Goal: Task Accomplishment & Management: Manage account settings

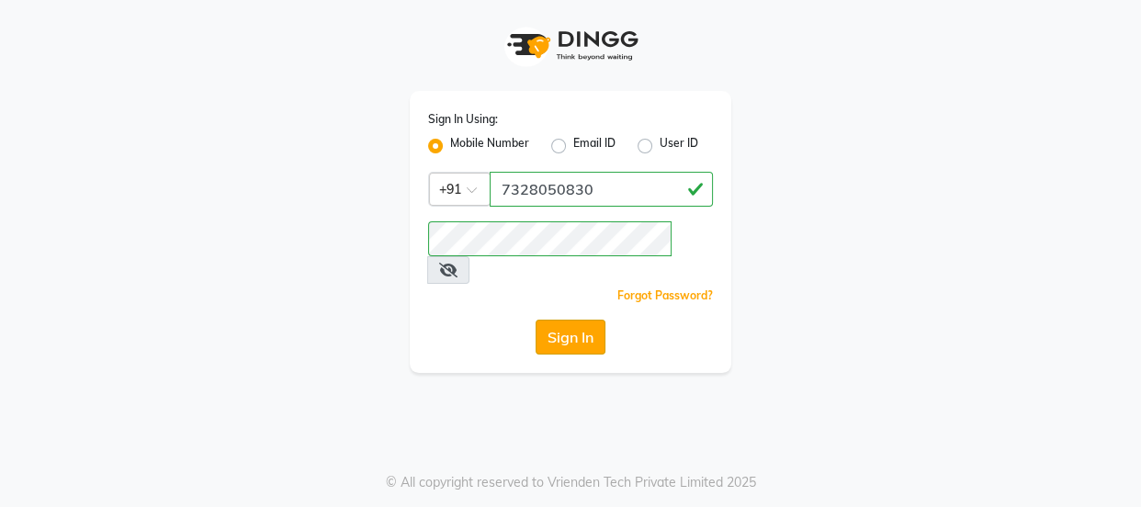
click at [580, 321] on button "Sign In" at bounding box center [571, 337] width 70 height 35
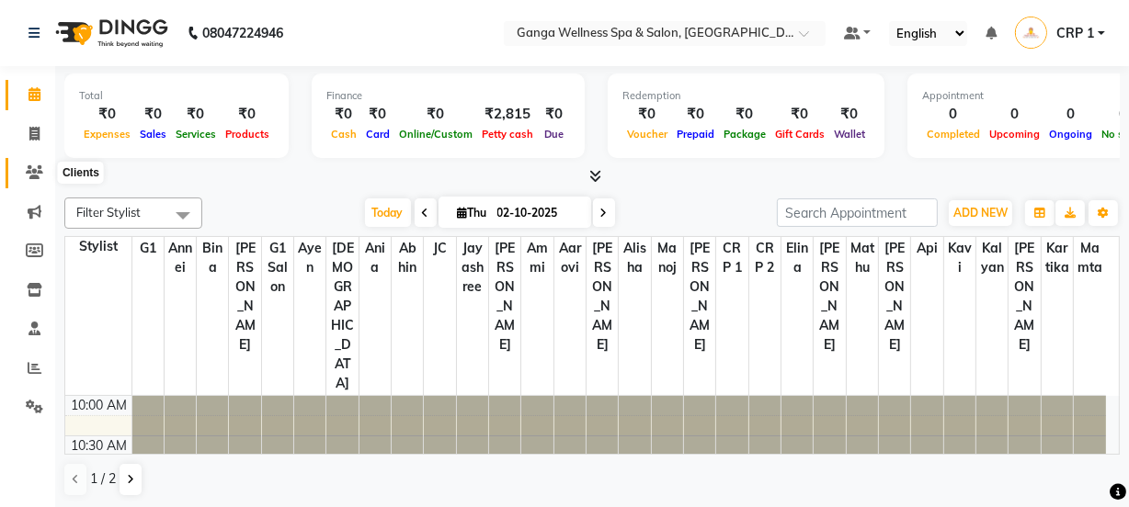
click at [41, 170] on icon at bounding box center [34, 172] width 17 height 14
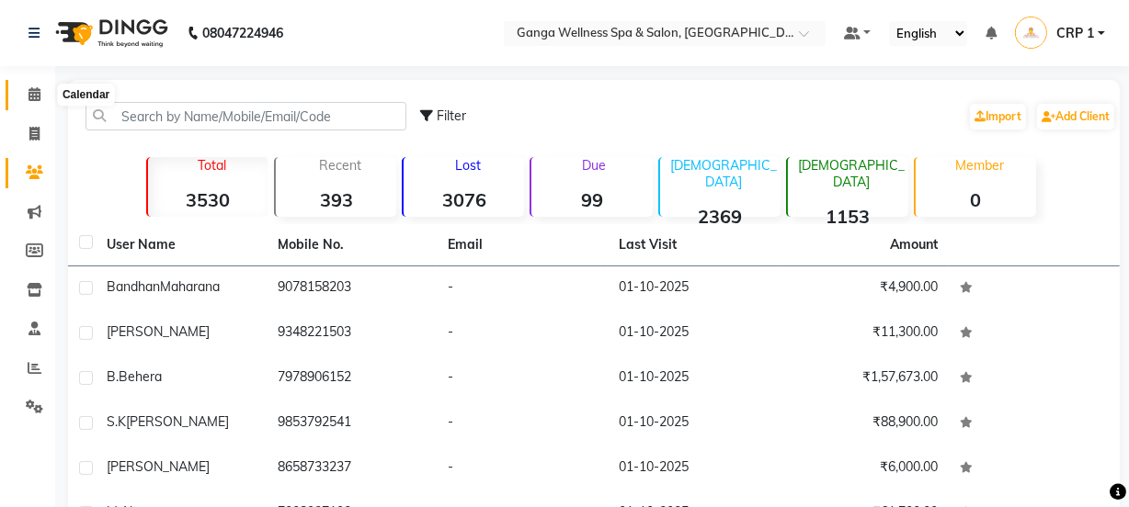
click at [37, 92] on icon at bounding box center [34, 94] width 12 height 14
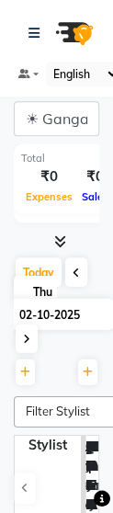
click at [108, 31] on nav "08047224946 Select Location × Ganga Wellness Spa & Salon, Crp Square Default Pa…" at bounding box center [56, 48] width 113 height 97
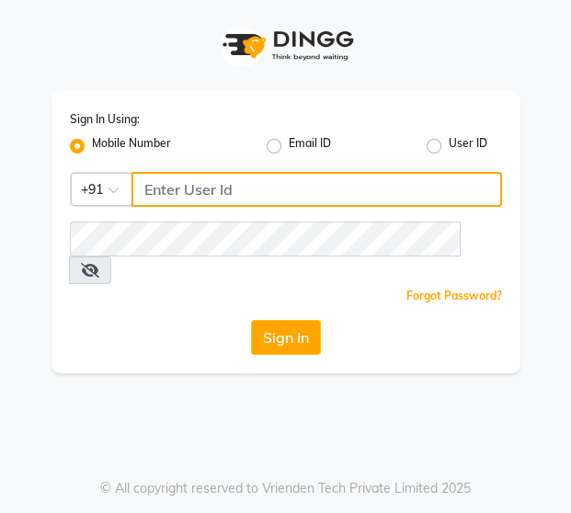
type input "7328050830"
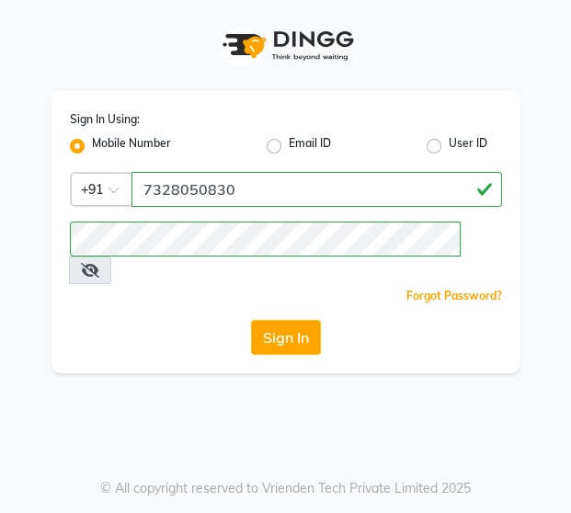
click at [429, 289] on link "Forgot Password?" at bounding box center [454, 296] width 96 height 14
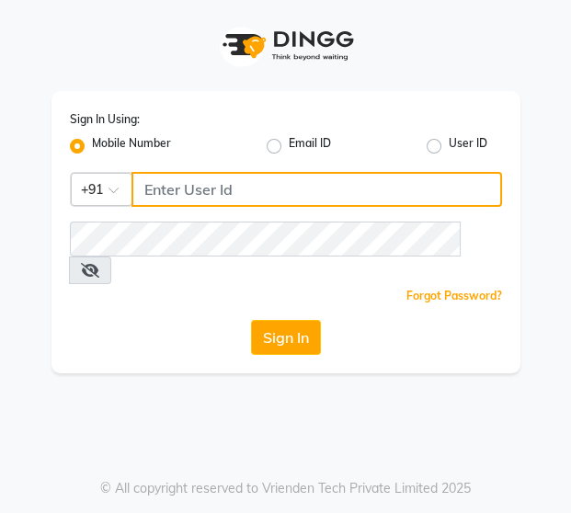
type input "7328050830"
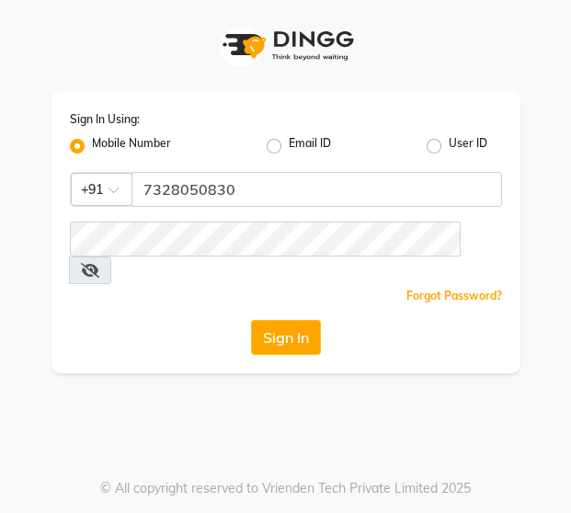
drag, startPoint x: 396, startPoint y: 0, endPoint x: 154, endPoint y: 26, distance: 243.1
click at [154, 26] on div at bounding box center [285, 45] width 469 height 91
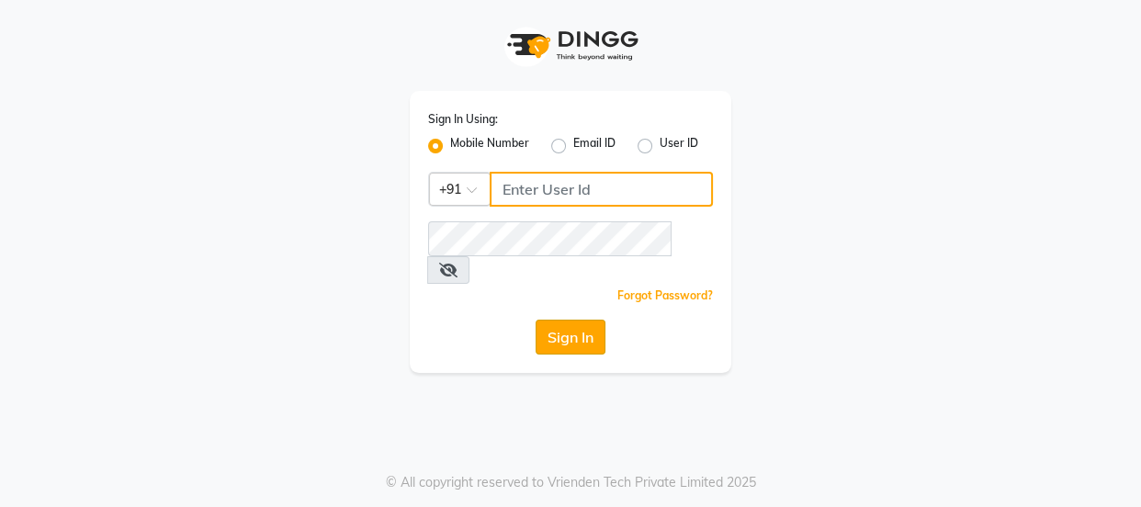
type input "7328050830"
click at [562, 320] on button "Sign In" at bounding box center [571, 337] width 70 height 35
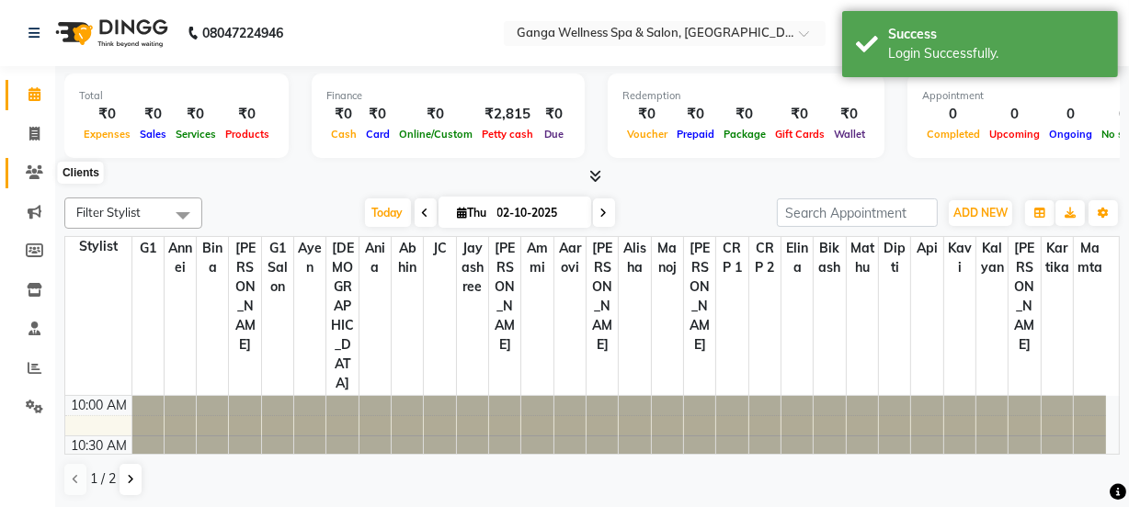
click at [36, 174] on icon at bounding box center [34, 172] width 17 height 14
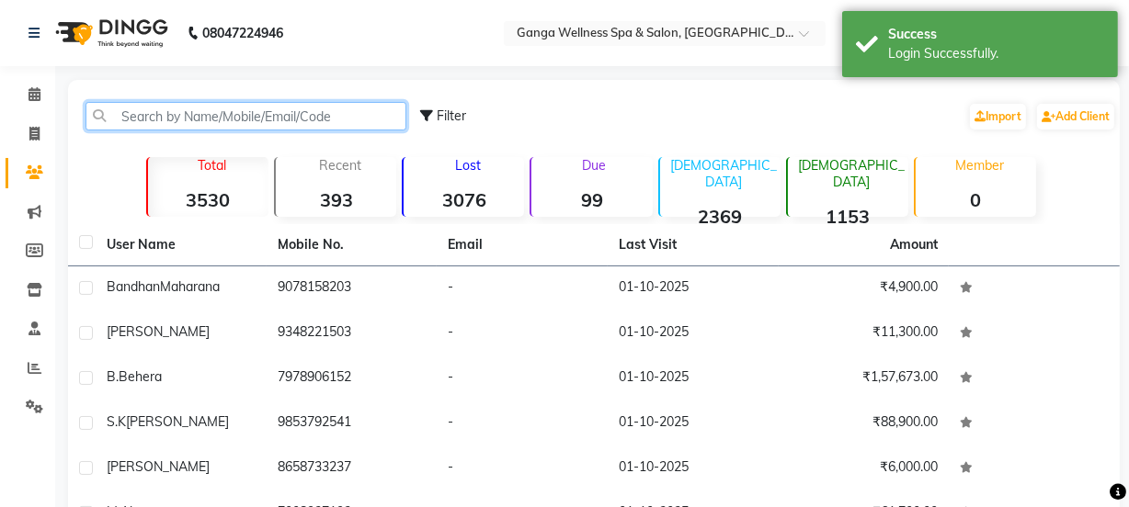
click at [213, 115] on input "text" at bounding box center [245, 116] width 321 height 28
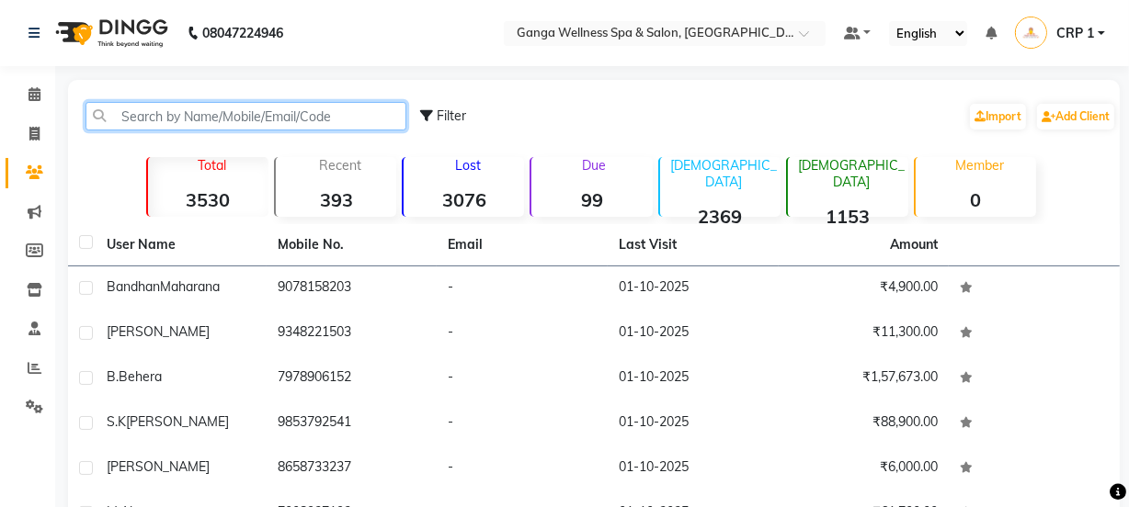
click at [335, 115] on input "text" at bounding box center [245, 116] width 321 height 28
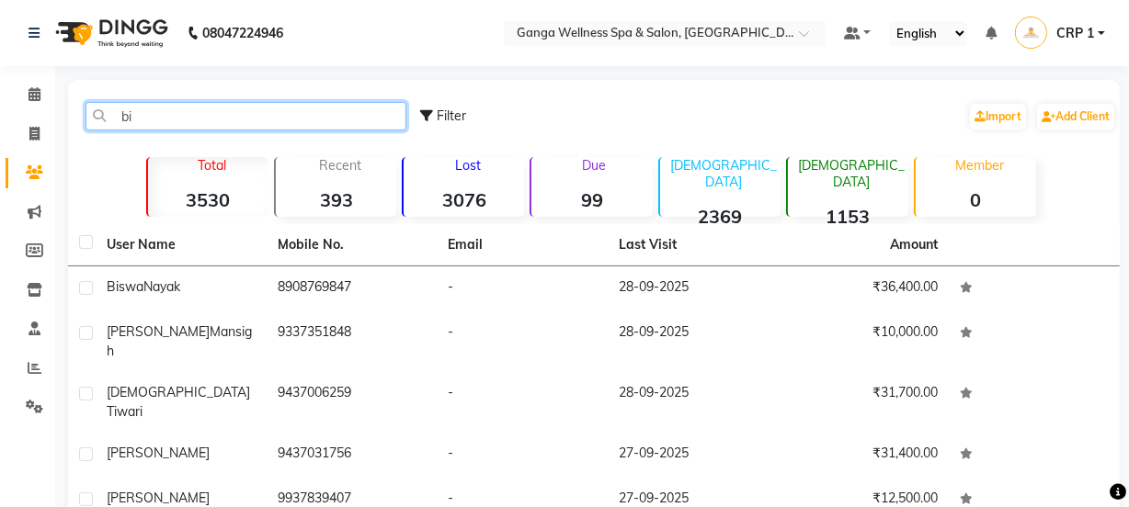
type input "b"
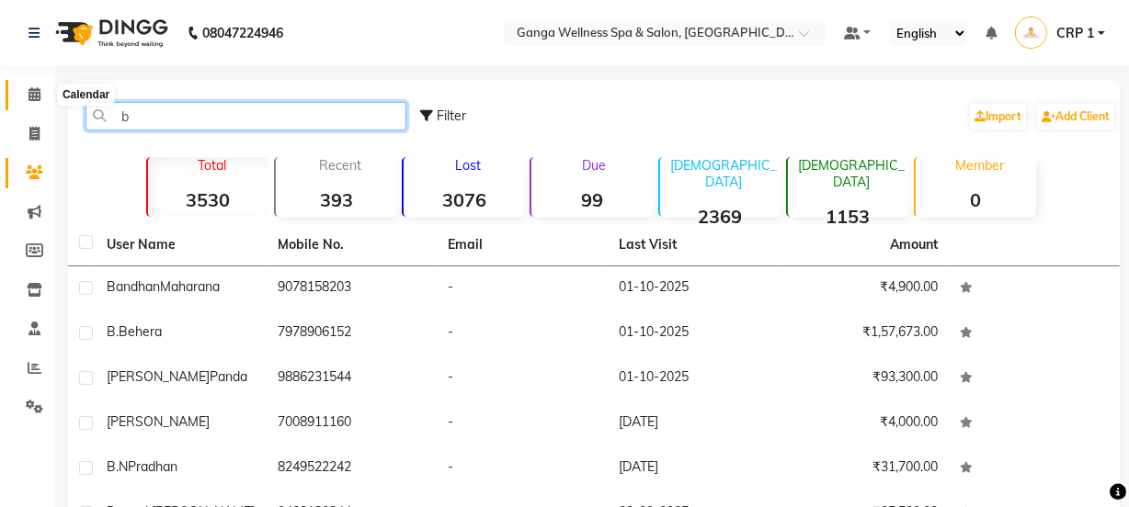
type input "b"
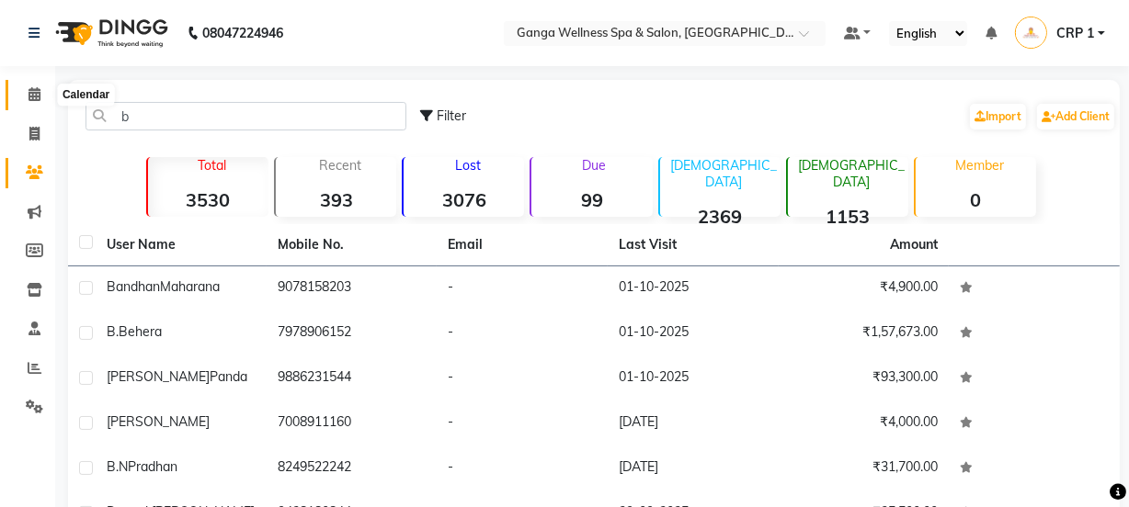
click at [35, 92] on icon at bounding box center [34, 94] width 12 height 14
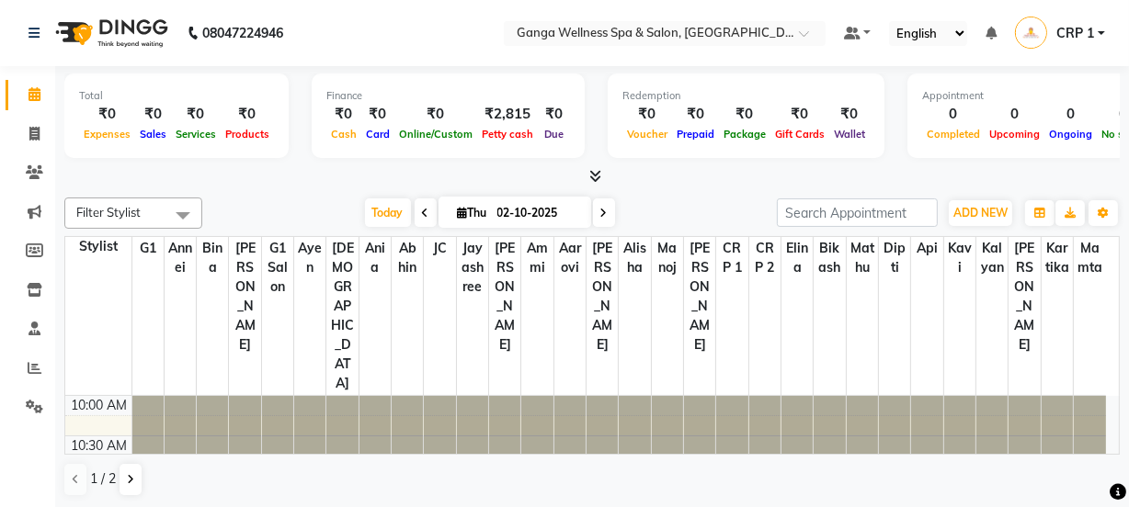
click at [408, 74] on div "Finance ₹0 Cash ₹0 Card ₹0 Online/Custom ₹2,815 Petty cash ₹0 Due" at bounding box center [448, 116] width 273 height 85
click at [27, 167] on icon at bounding box center [34, 172] width 17 height 14
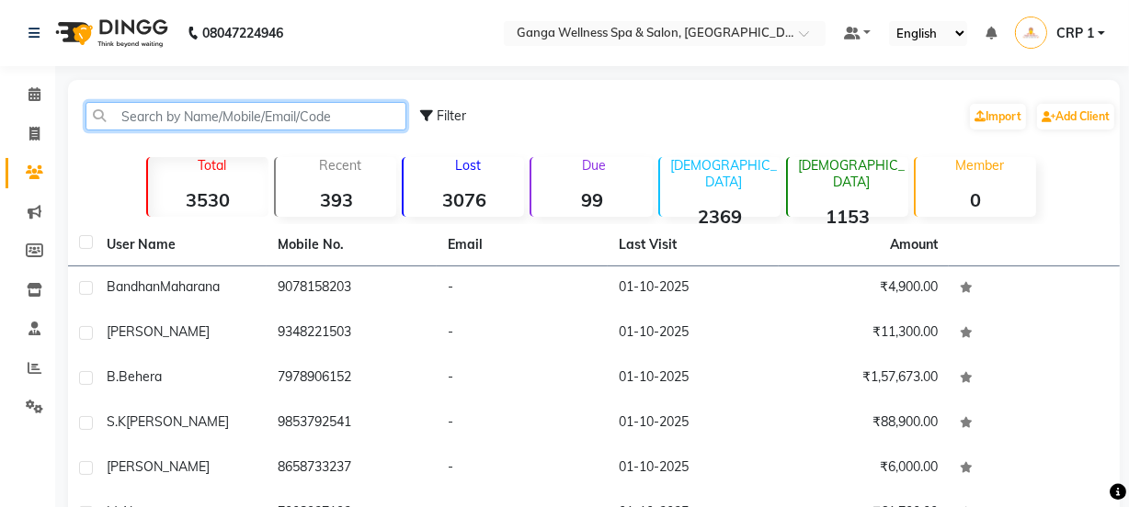
click at [227, 117] on input "text" at bounding box center [245, 116] width 321 height 28
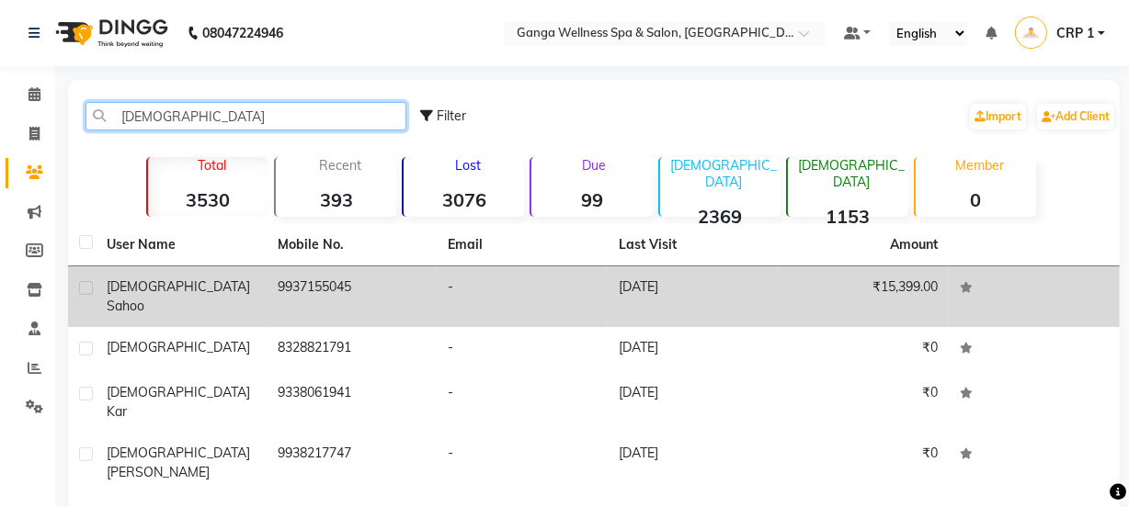
type input "[DEMOGRAPHIC_DATA]"
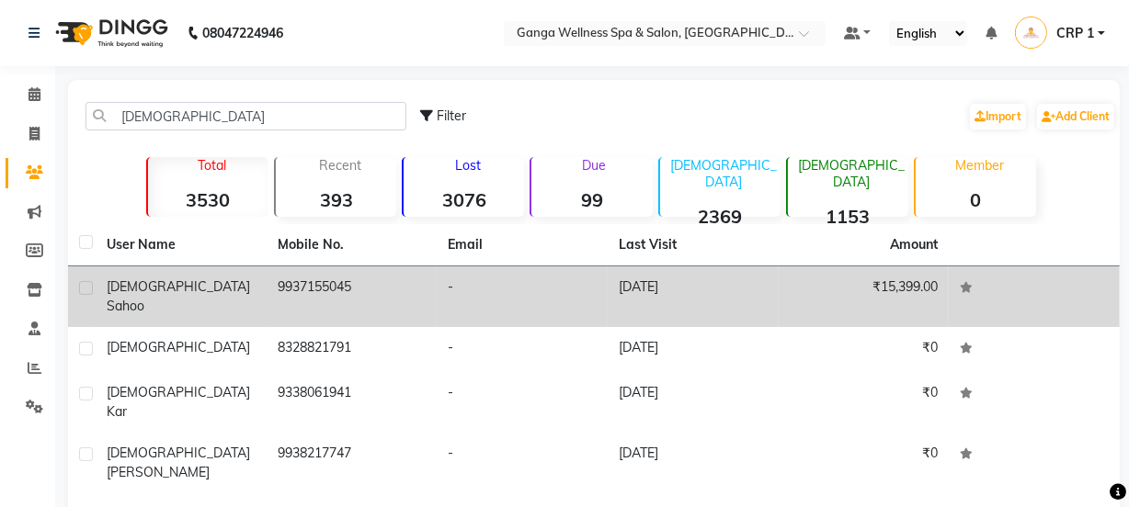
click at [239, 293] on div "Biswajit Sahoo" at bounding box center [181, 297] width 149 height 39
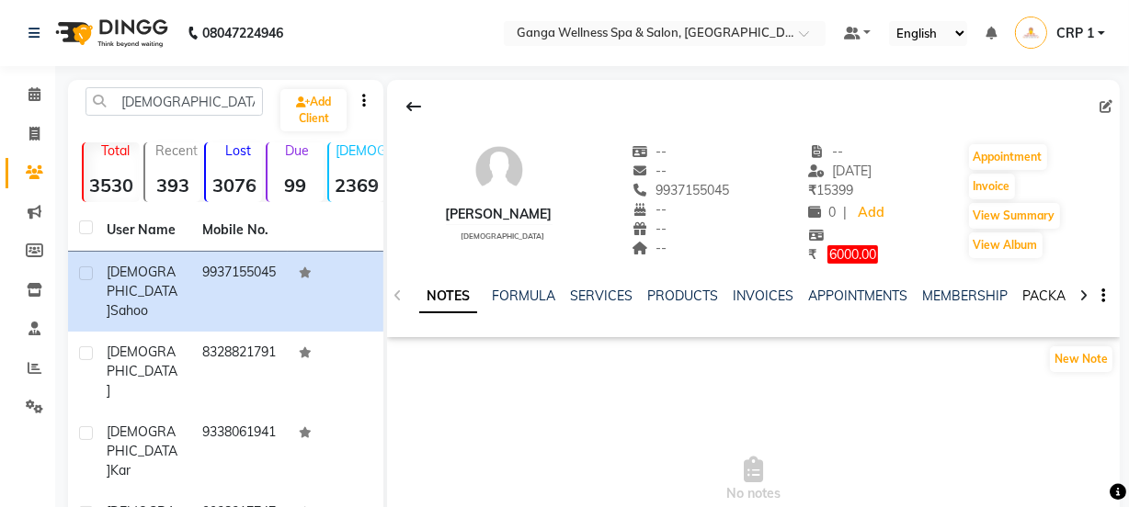
click at [1022, 298] on link "PACKAGES" at bounding box center [1056, 296] width 68 height 17
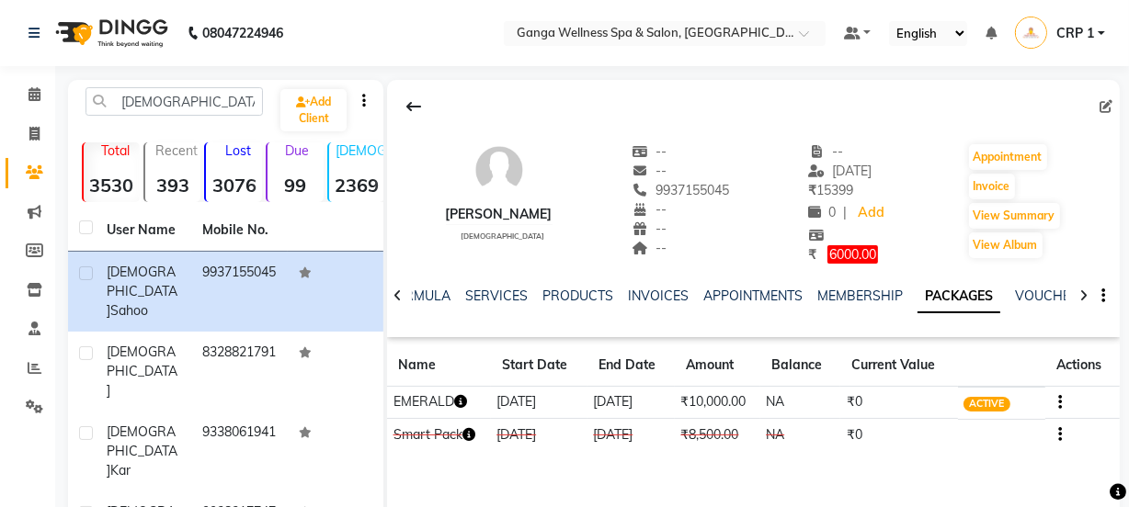
click at [463, 404] on icon "button" at bounding box center [460, 401] width 13 height 13
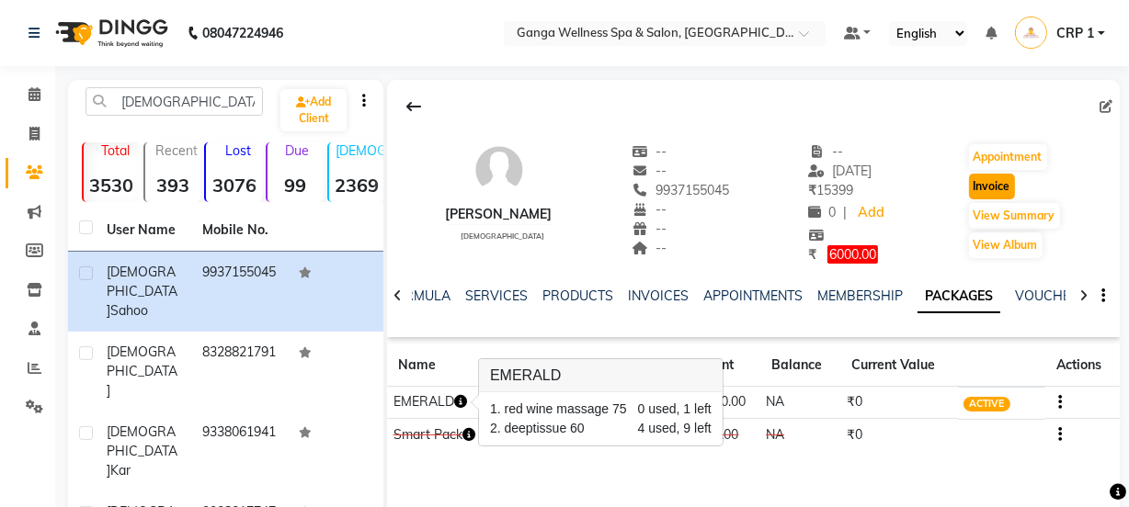
click at [988, 192] on button "Invoice" at bounding box center [992, 187] width 46 height 26
select select "service"
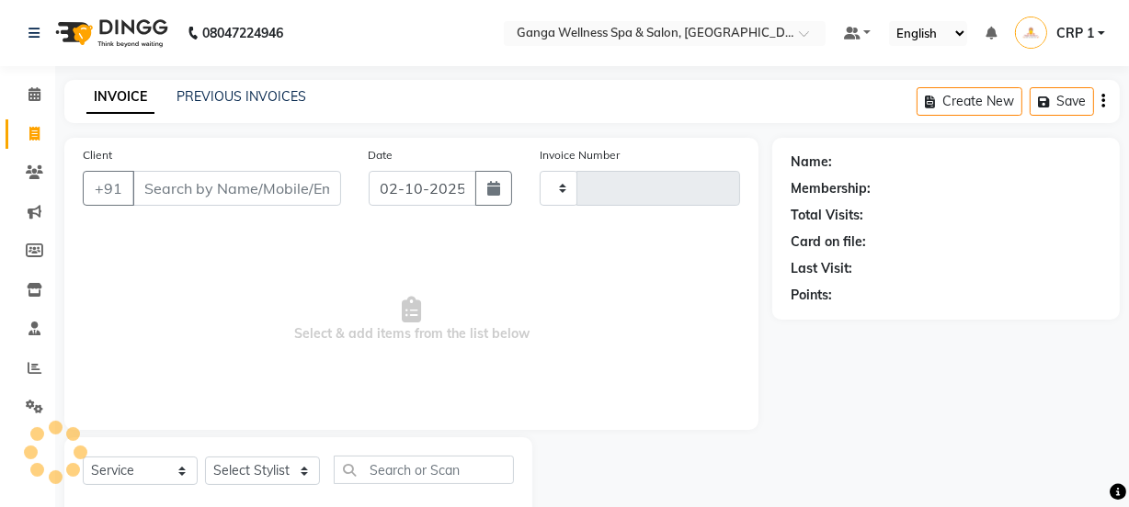
scroll to position [46, 0]
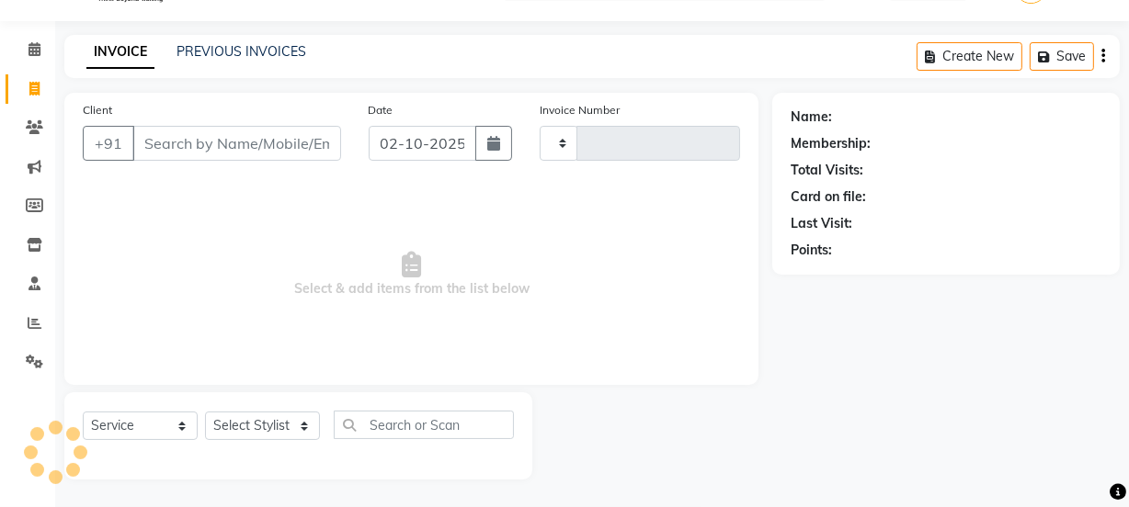
type input "2710"
select select "715"
click at [260, 428] on select "Select Stylist" at bounding box center [262, 426] width 115 height 28
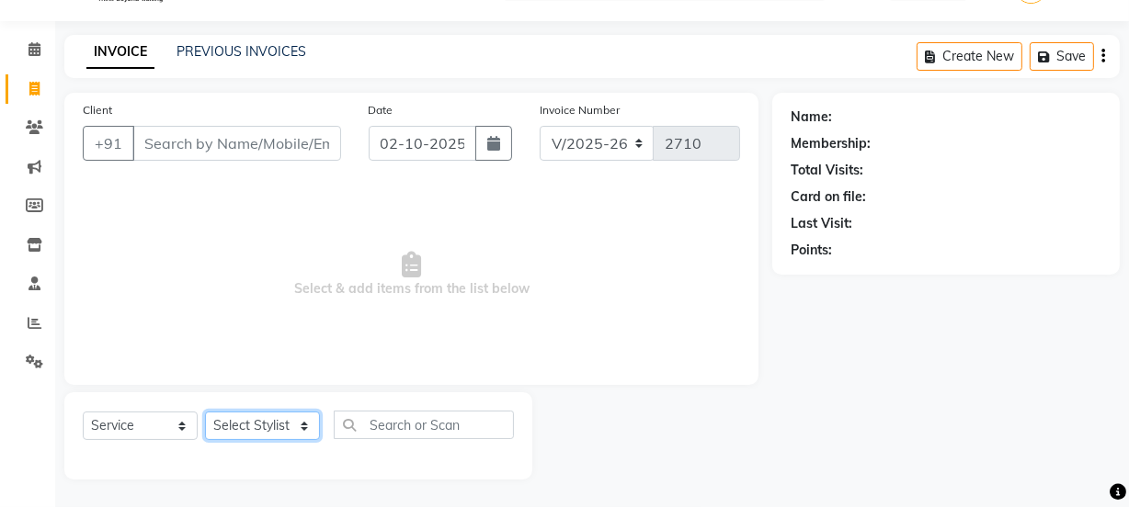
type input "9937155045"
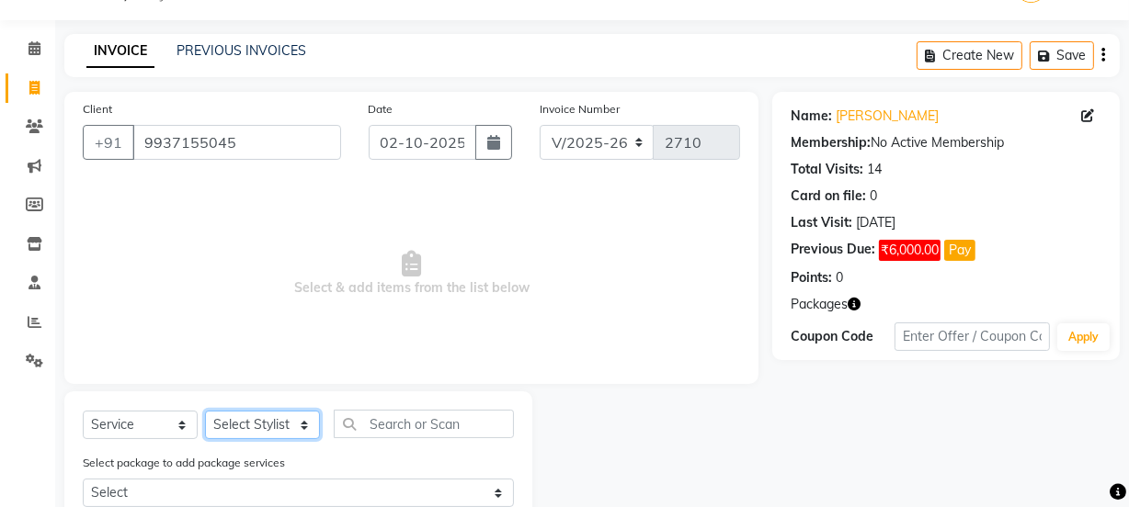
select select "83729"
click at [205, 411] on select "Select Stylist Aarovi Abhin Alisha Ammi Ania Annei Api Ayen Bikash Bina CRP 1 C…" at bounding box center [262, 425] width 115 height 28
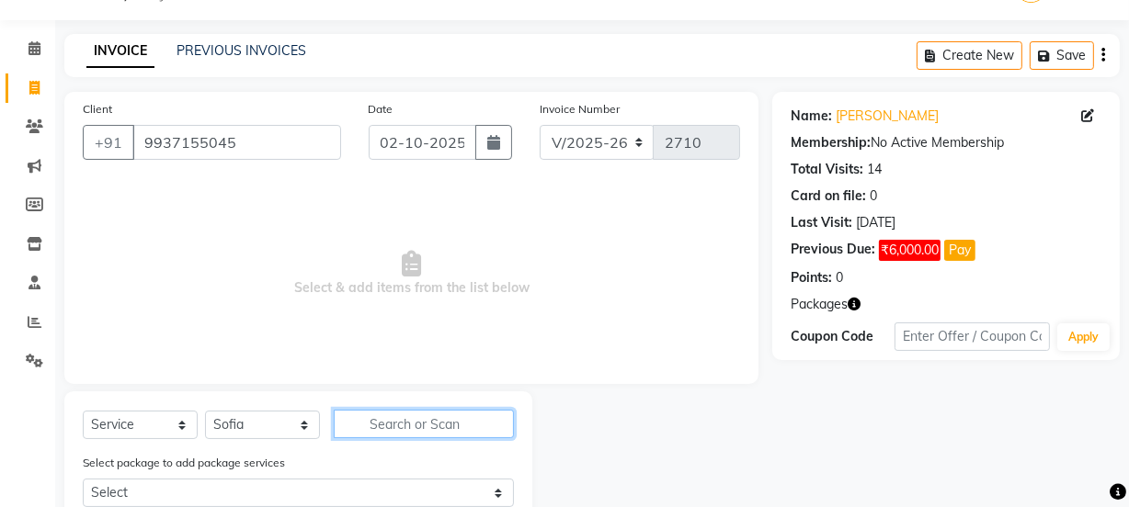
click at [396, 423] on input "text" at bounding box center [424, 424] width 180 height 28
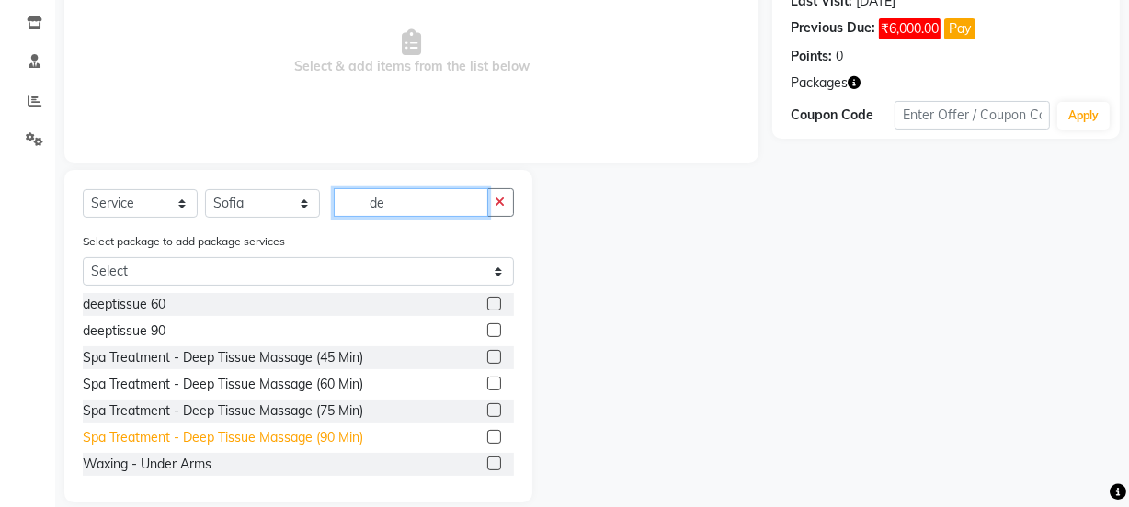
scroll to position [291, 0]
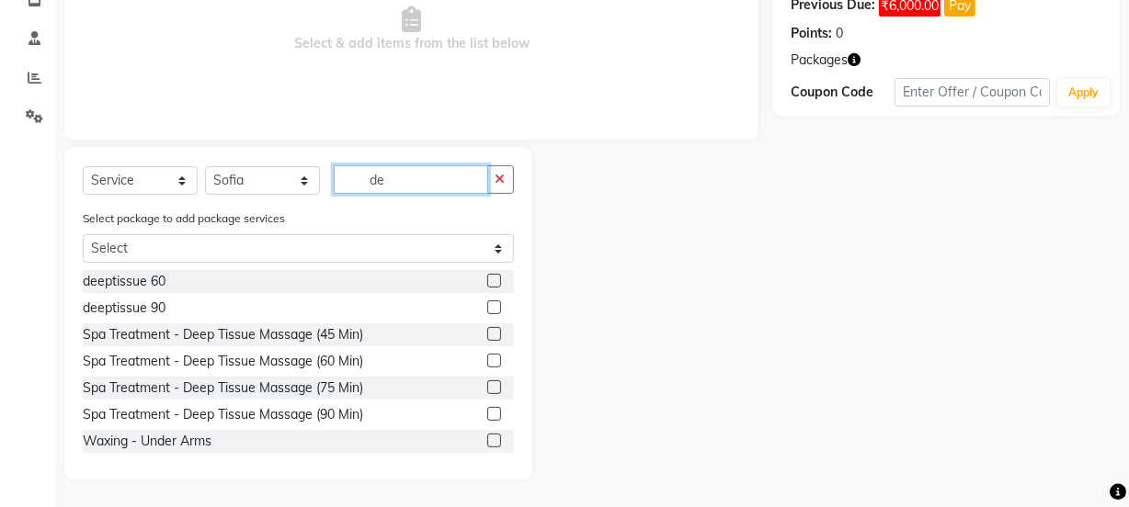
type input "de"
click at [487, 279] on label at bounding box center [494, 281] width 14 height 14
click at [487, 279] on input "checkbox" at bounding box center [493, 282] width 12 height 12
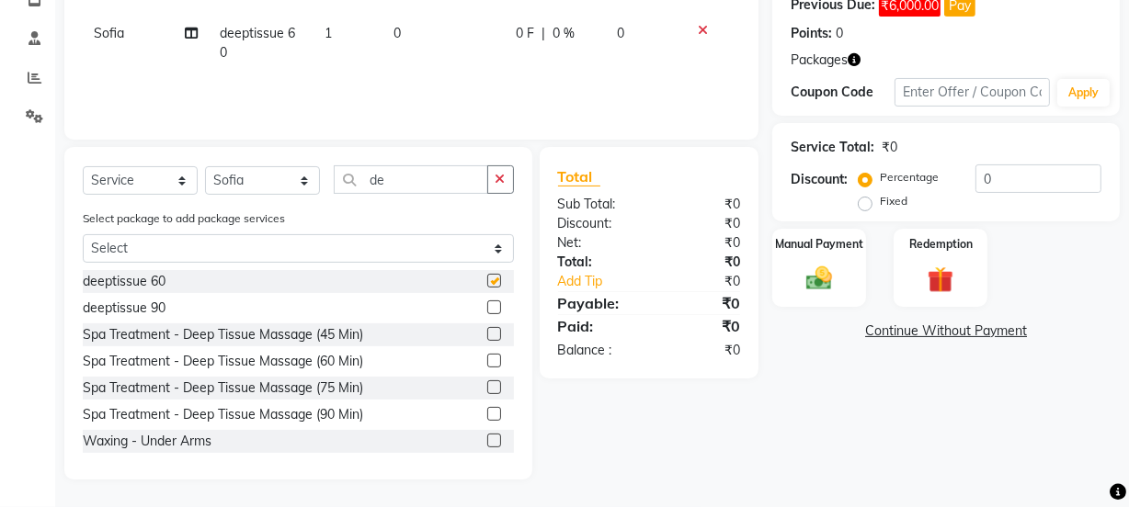
checkbox input "false"
click at [926, 257] on div "Redemption" at bounding box center [939, 268] width 97 height 82
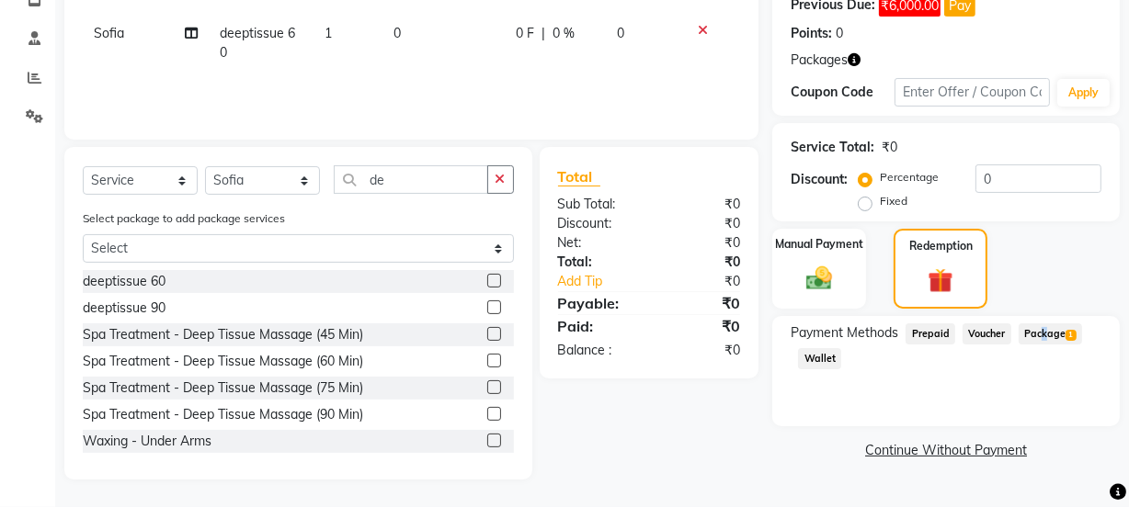
click at [1039, 331] on span "Package 1" at bounding box center [1049, 334] width 63 height 21
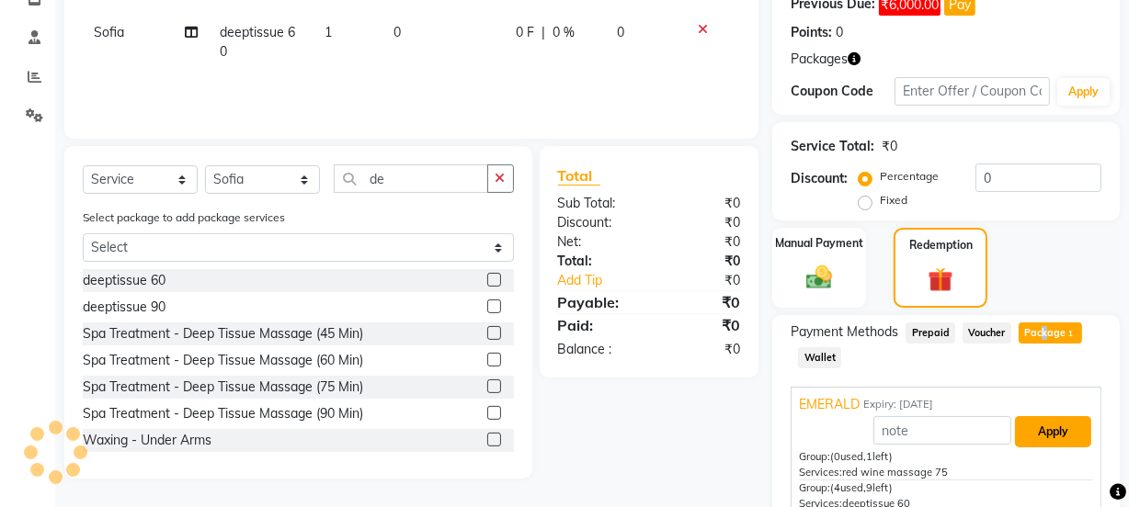
click at [1056, 428] on button "Apply" at bounding box center [1053, 431] width 76 height 31
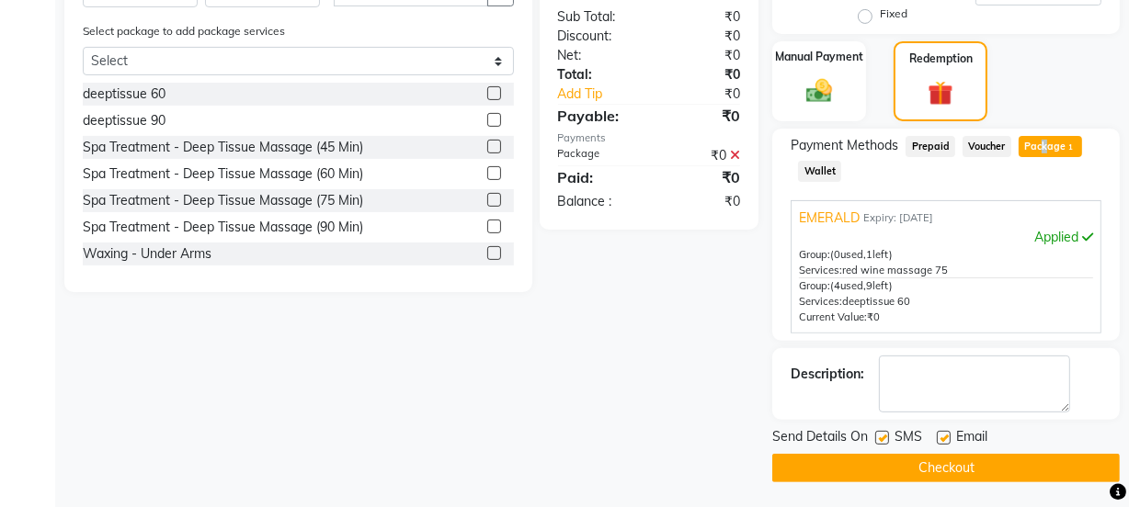
scroll to position [479, 0]
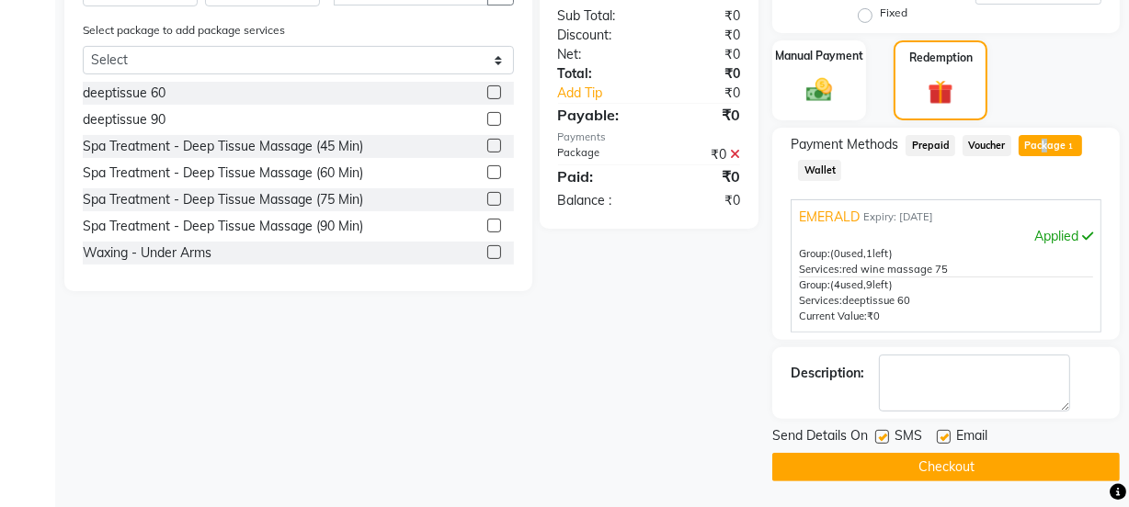
click at [1033, 459] on button "Checkout" at bounding box center [945, 467] width 347 height 28
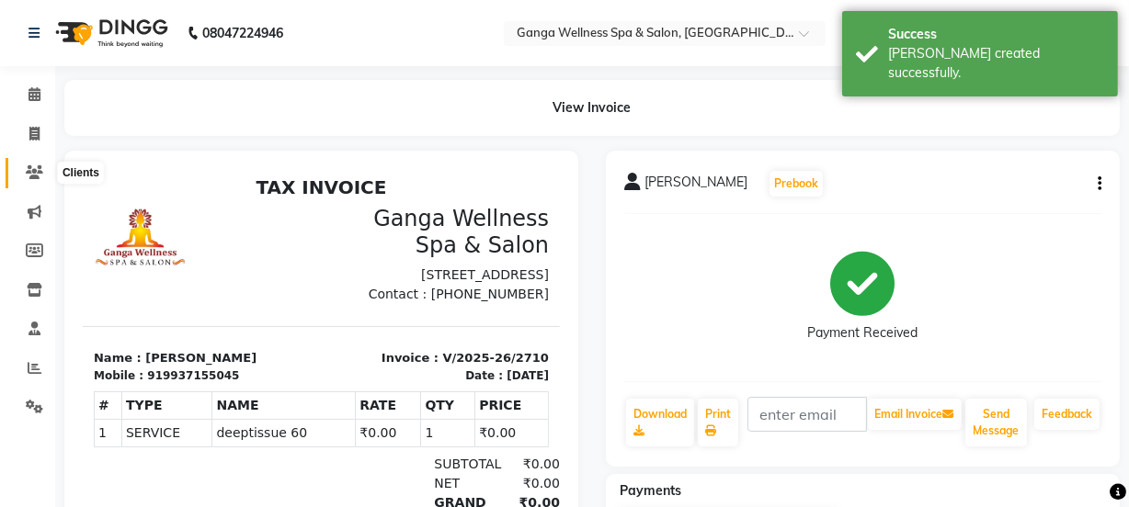
click at [28, 172] on icon at bounding box center [34, 172] width 17 height 14
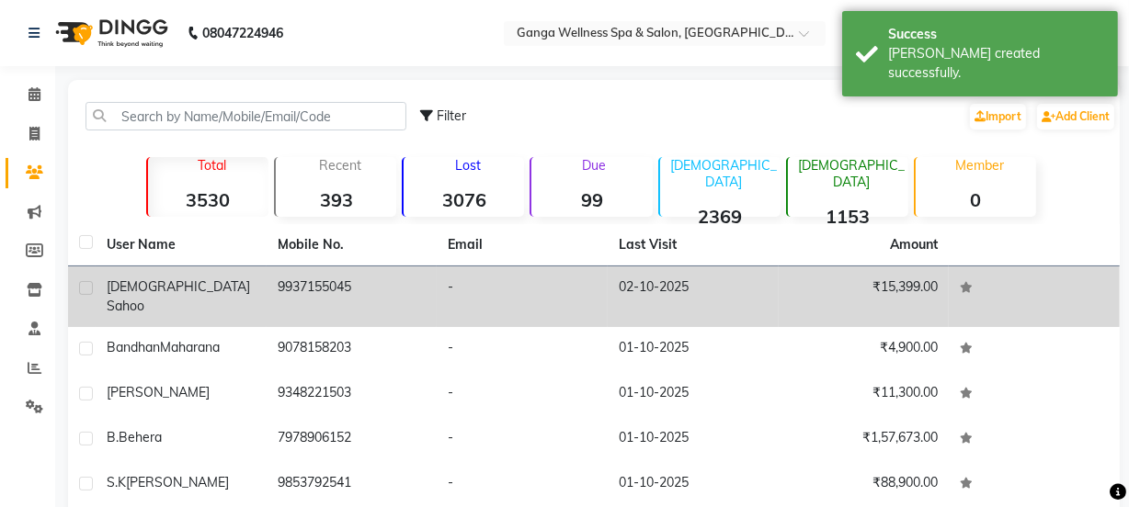
click at [223, 282] on div "Biswajit Sahoo" at bounding box center [181, 297] width 149 height 39
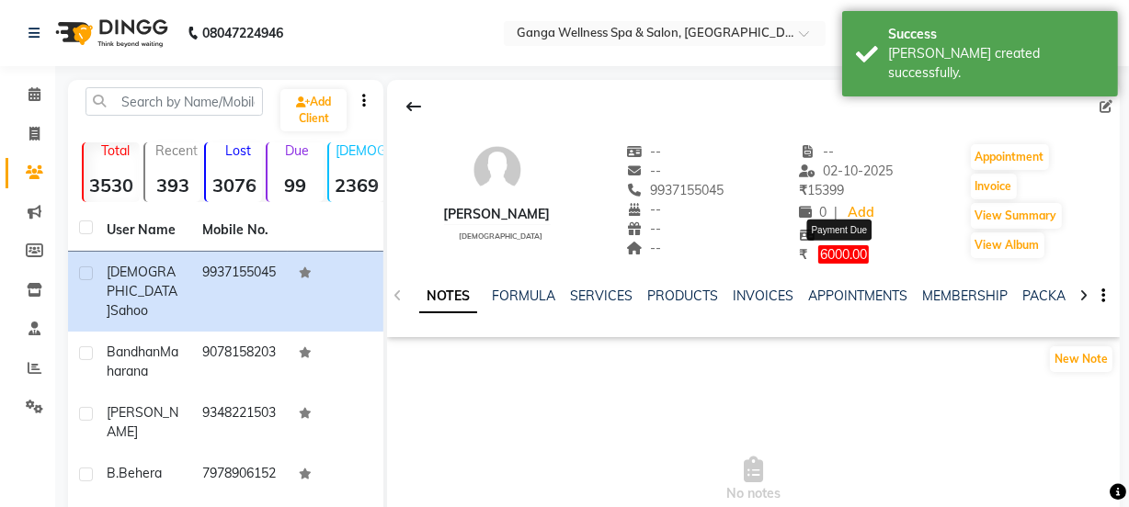
click at [844, 260] on span "6000.00" at bounding box center [843, 254] width 51 height 18
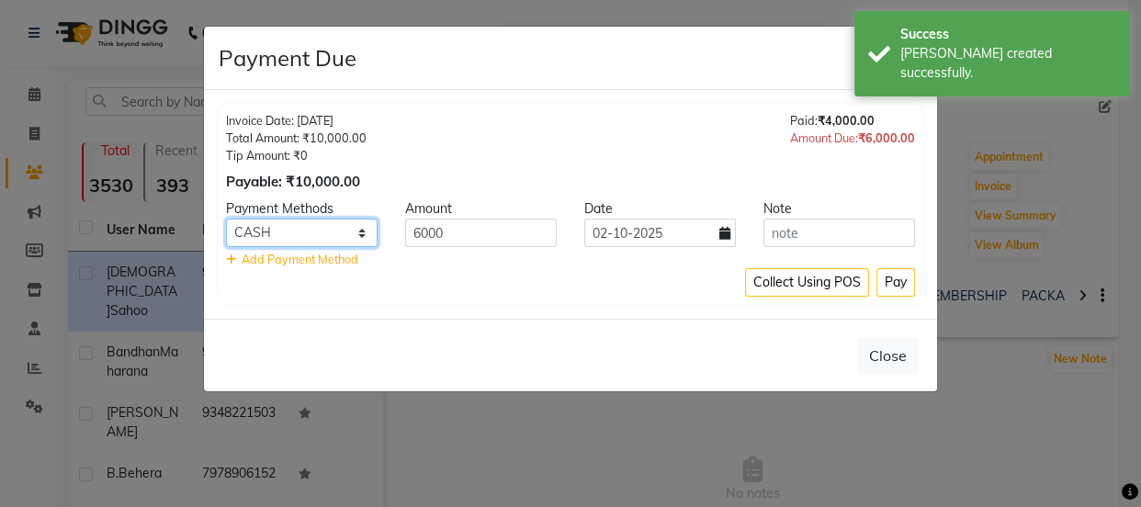
click at [308, 239] on select "PhonePe BharatPay CARD CASH PayTM ONLINE MI Voucher GPay" at bounding box center [302, 233] width 152 height 28
select select "2"
click at [226, 219] on select "PhonePe BharatPay CARD CASH PayTM ONLINE MI Voucher GPay" at bounding box center [302, 233] width 152 height 28
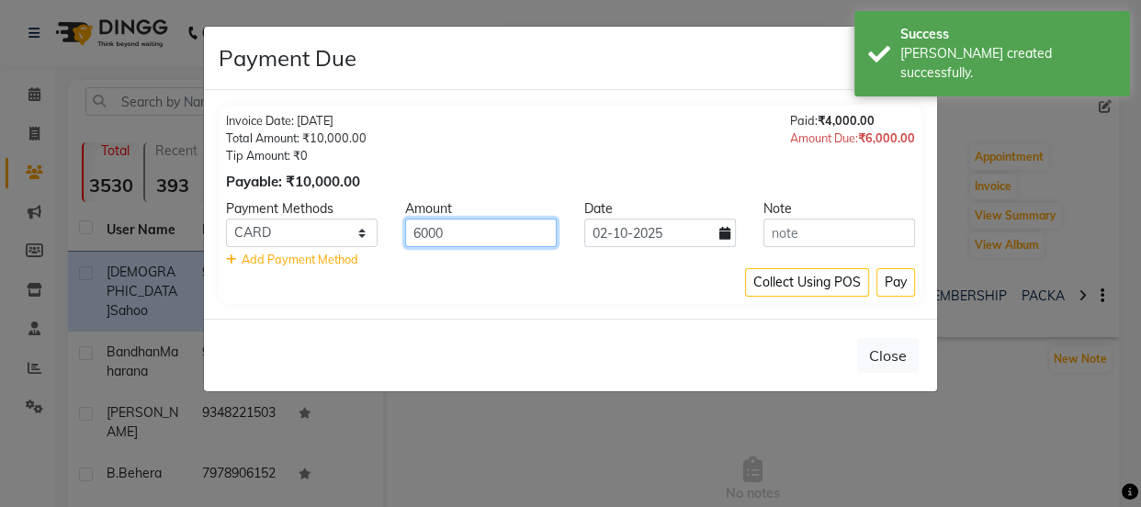
click at [422, 231] on input "6000" at bounding box center [481, 233] width 152 height 28
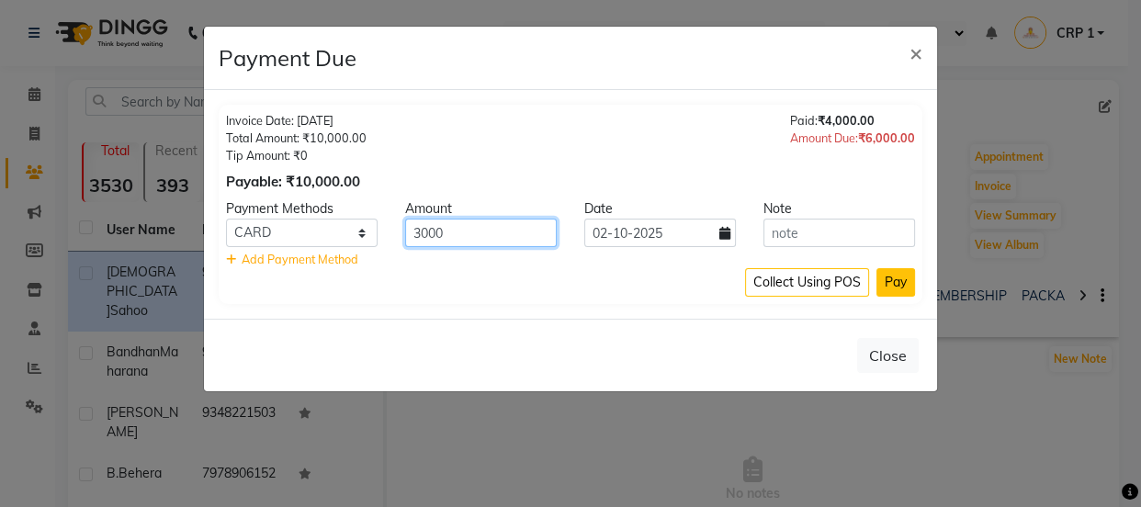
type input "3000"
click at [901, 285] on button "Pay" at bounding box center [896, 282] width 39 height 28
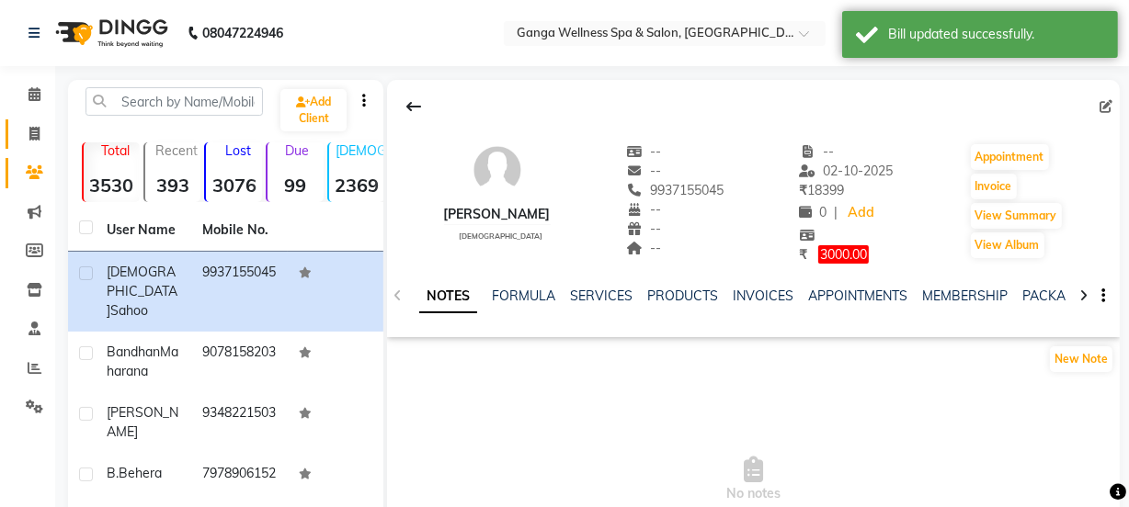
click at [38, 131] on icon at bounding box center [34, 134] width 10 height 14
select select "service"
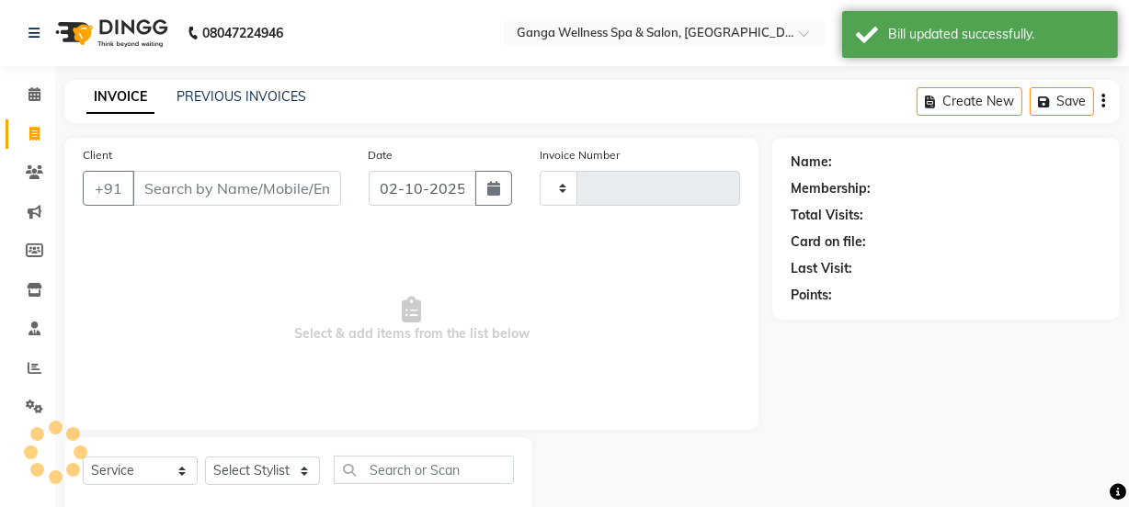
scroll to position [46, 0]
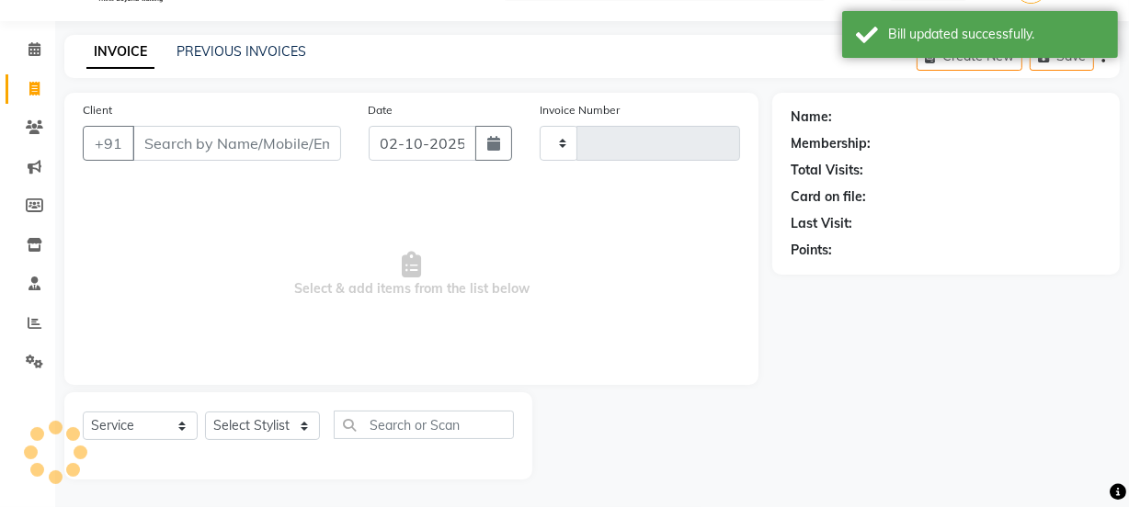
type input "2711"
select select "715"
click at [246, 46] on link "PREVIOUS INVOICES" at bounding box center [241, 51] width 130 height 17
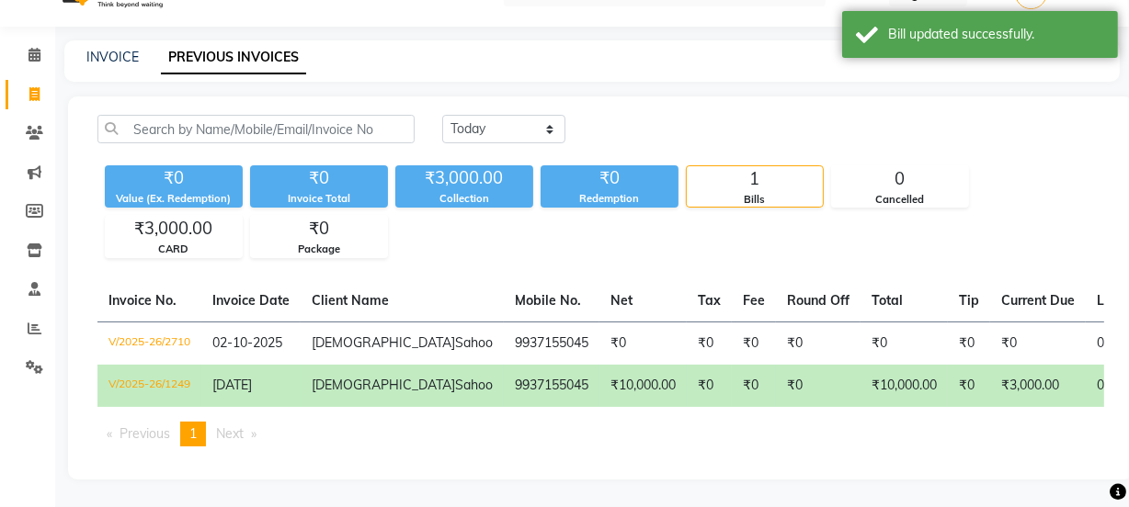
scroll to position [88, 0]
click at [504, 365] on td "9937155045" at bounding box center [552, 386] width 96 height 42
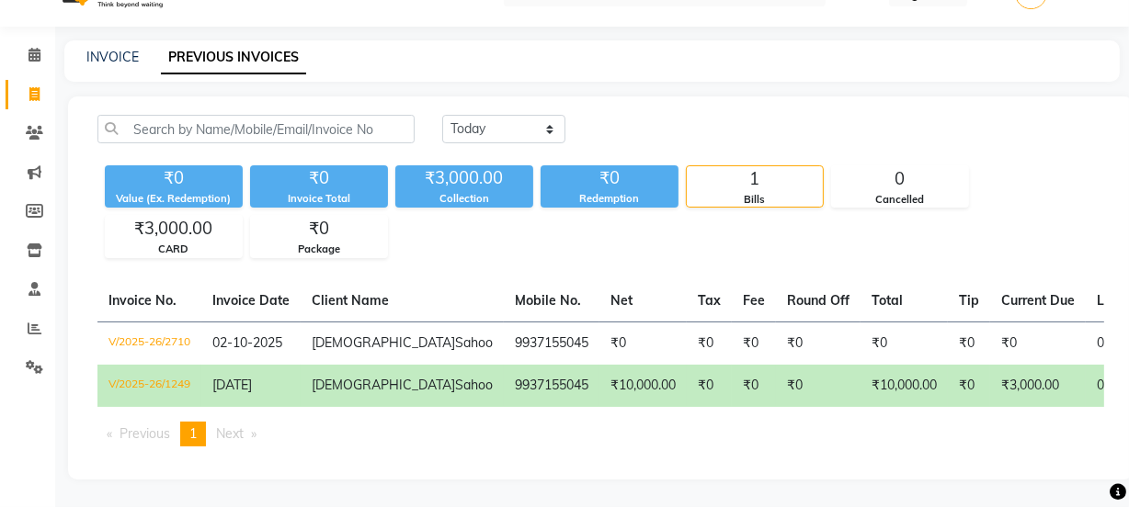
click at [267, 368] on td "[DATE]" at bounding box center [250, 386] width 99 height 42
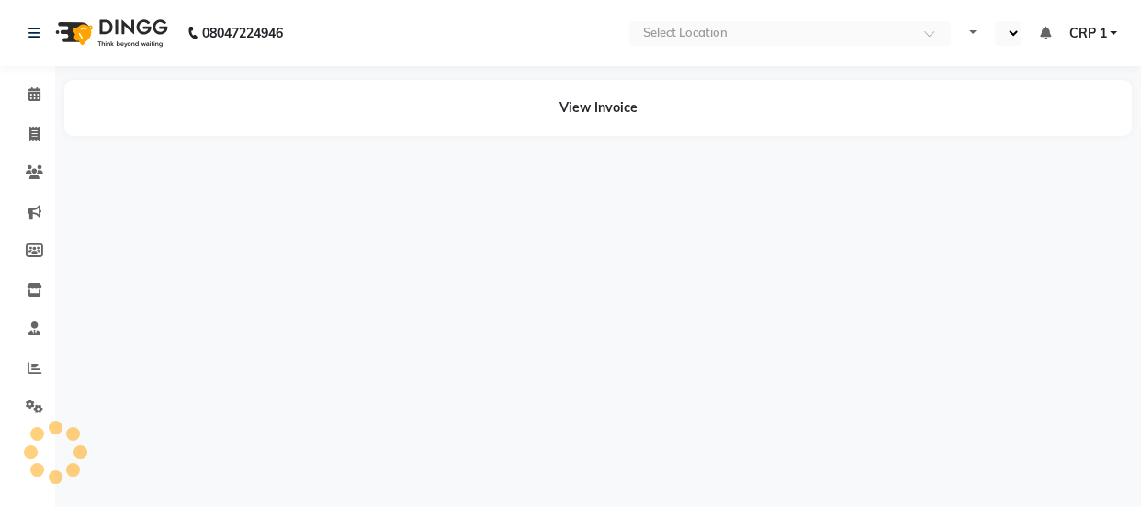
select select "en"
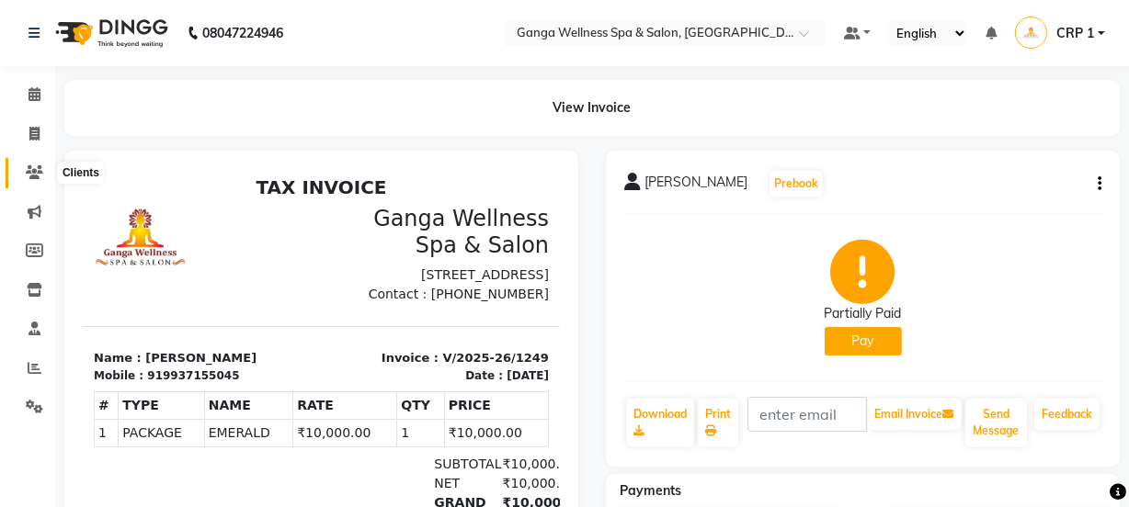
click at [40, 175] on icon at bounding box center [34, 172] width 17 height 14
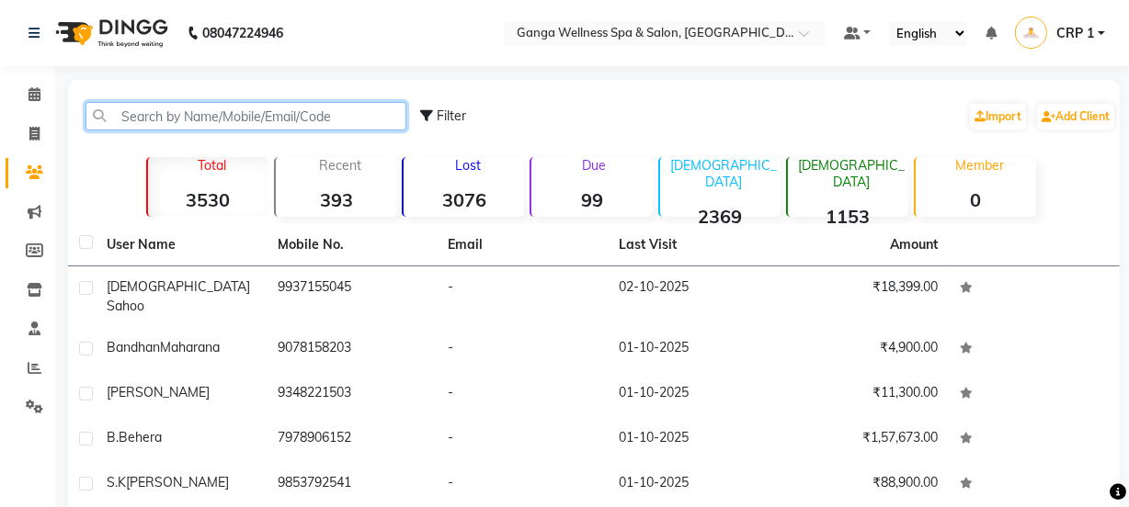
click at [255, 114] on input "text" at bounding box center [245, 116] width 321 height 28
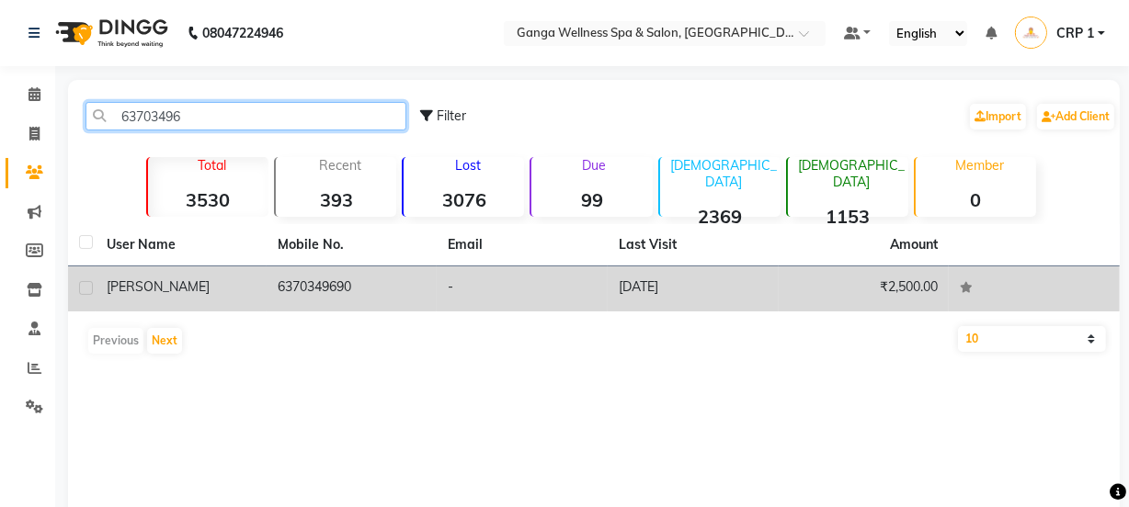
type input "63703496"
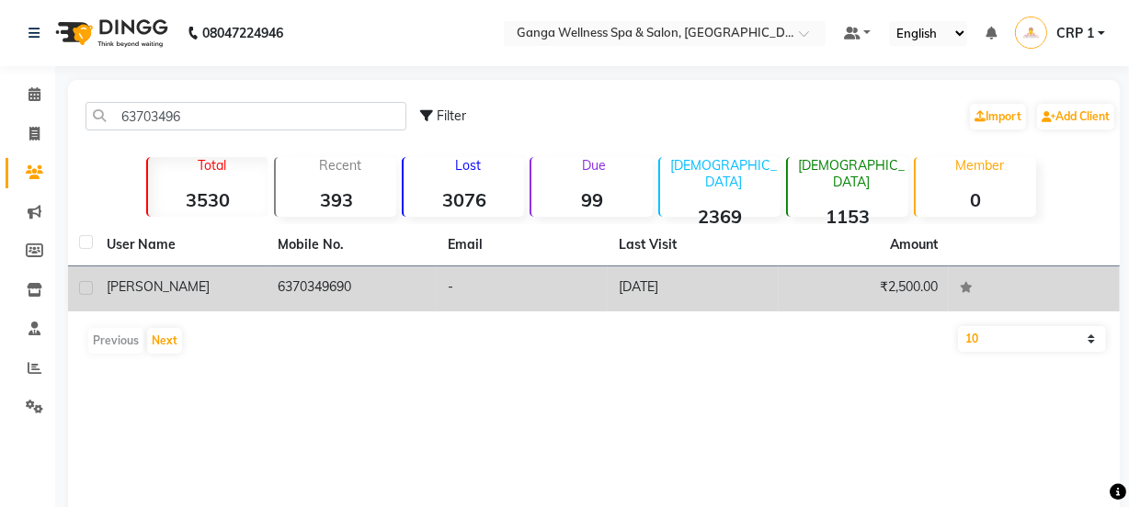
click at [377, 310] on td "6370349690" at bounding box center [352, 289] width 171 height 45
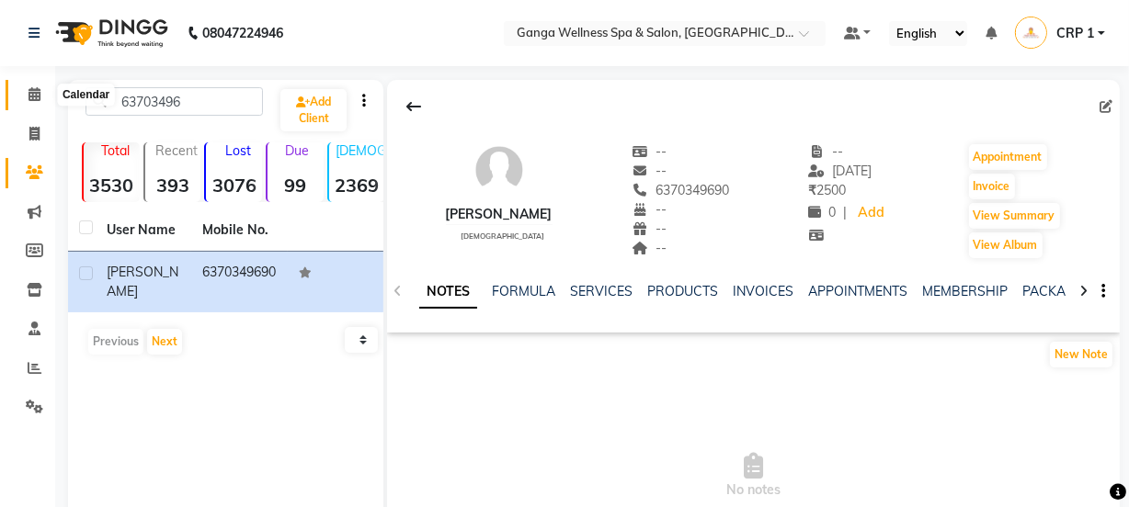
click at [35, 94] on icon at bounding box center [34, 94] width 12 height 14
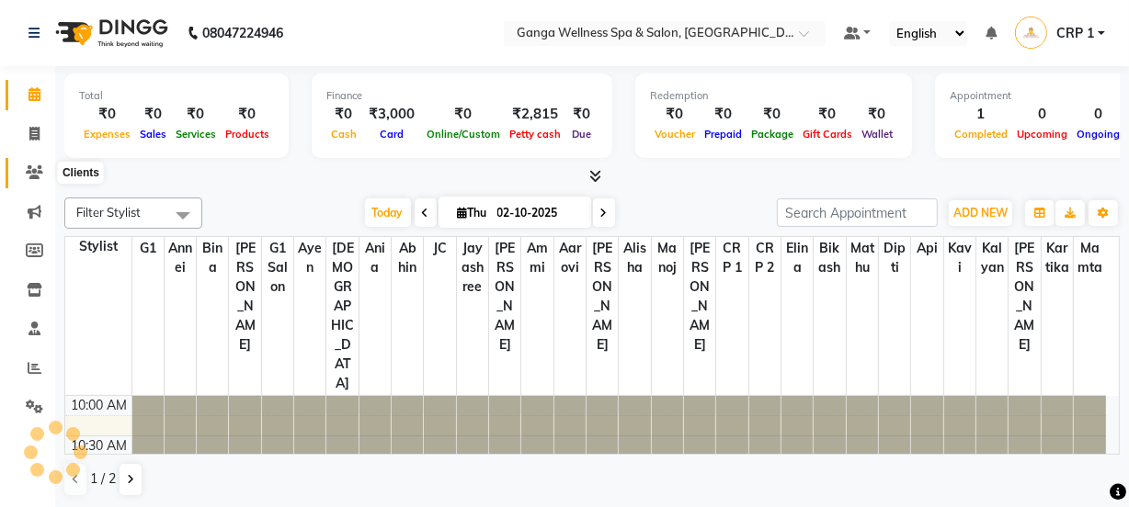
click at [27, 172] on icon at bounding box center [34, 172] width 17 height 14
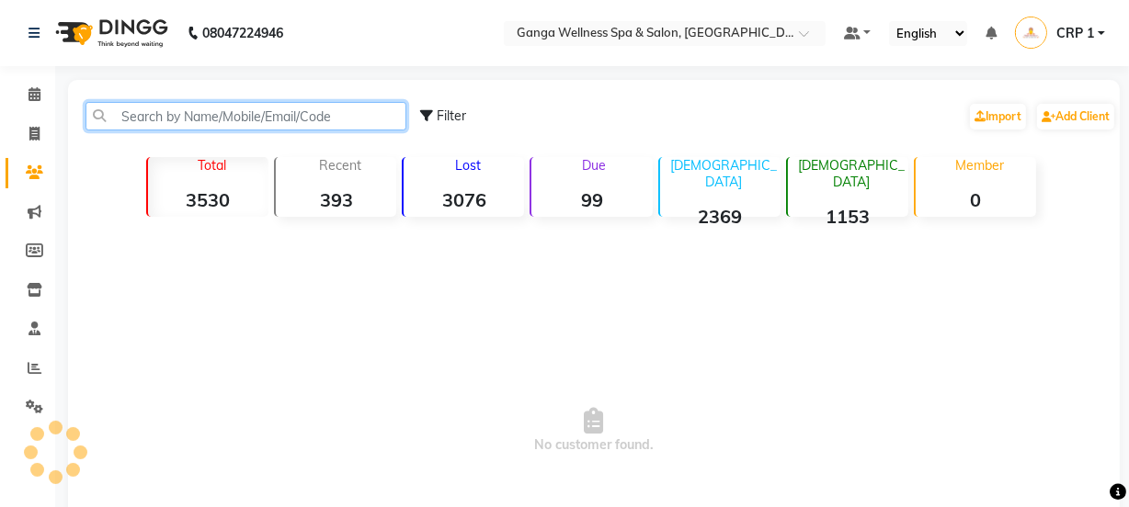
click at [306, 120] on input "text" at bounding box center [245, 116] width 321 height 28
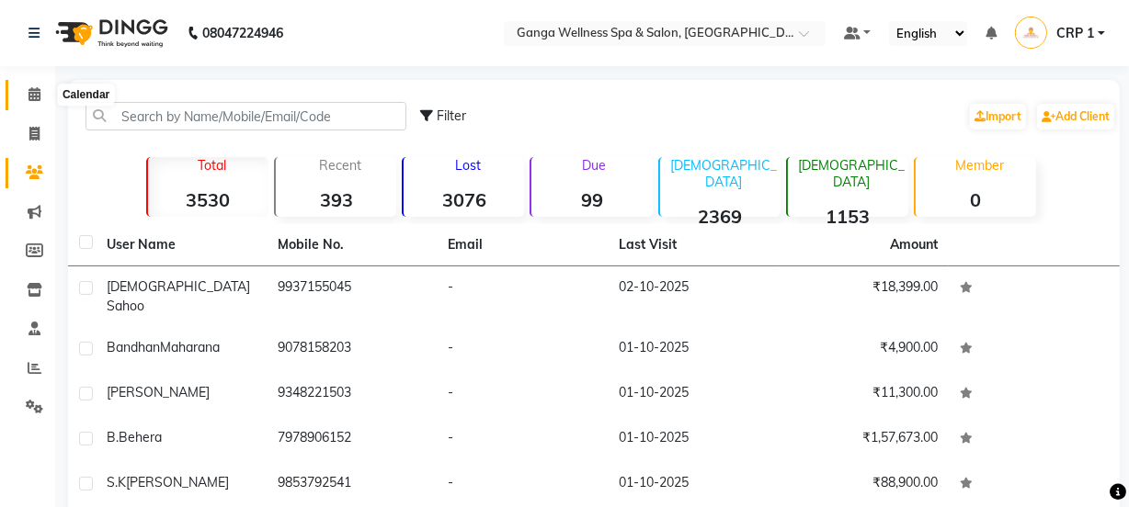
click at [32, 92] on icon at bounding box center [34, 94] width 12 height 14
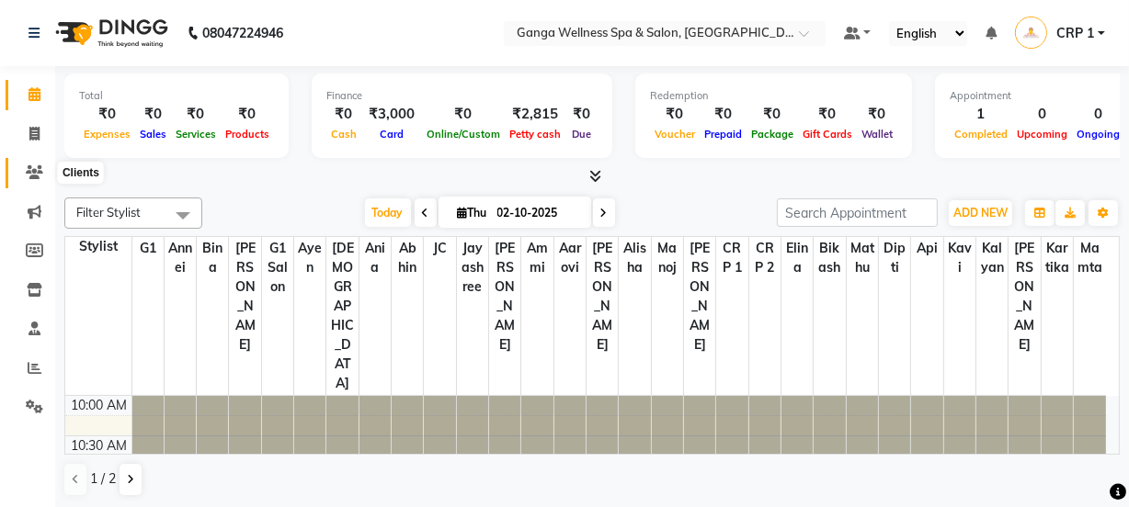
click at [28, 165] on icon at bounding box center [34, 172] width 17 height 14
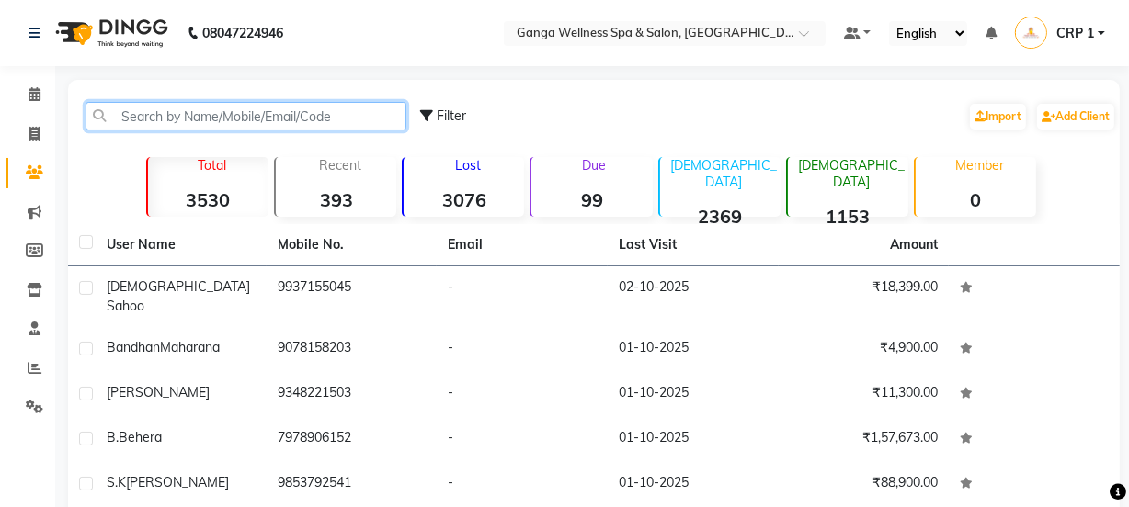
click at [248, 125] on input "text" at bounding box center [245, 116] width 321 height 28
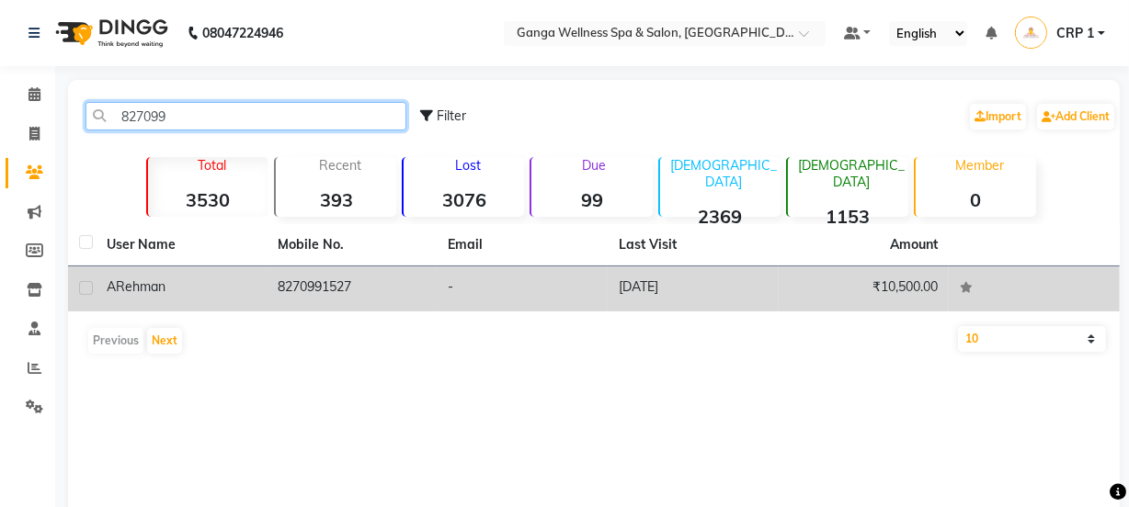
type input "827099"
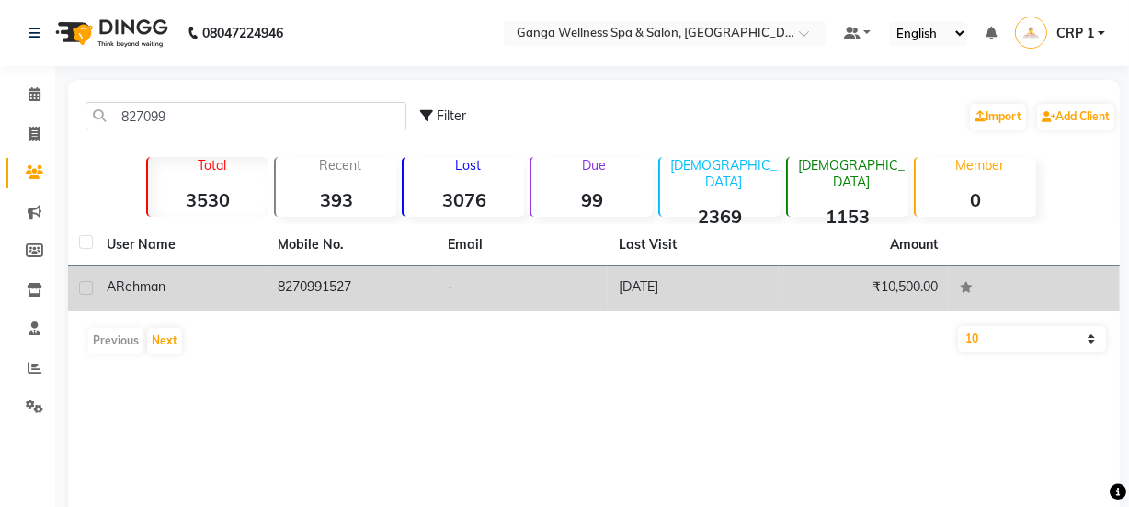
click at [346, 282] on td "8270991527" at bounding box center [352, 289] width 171 height 45
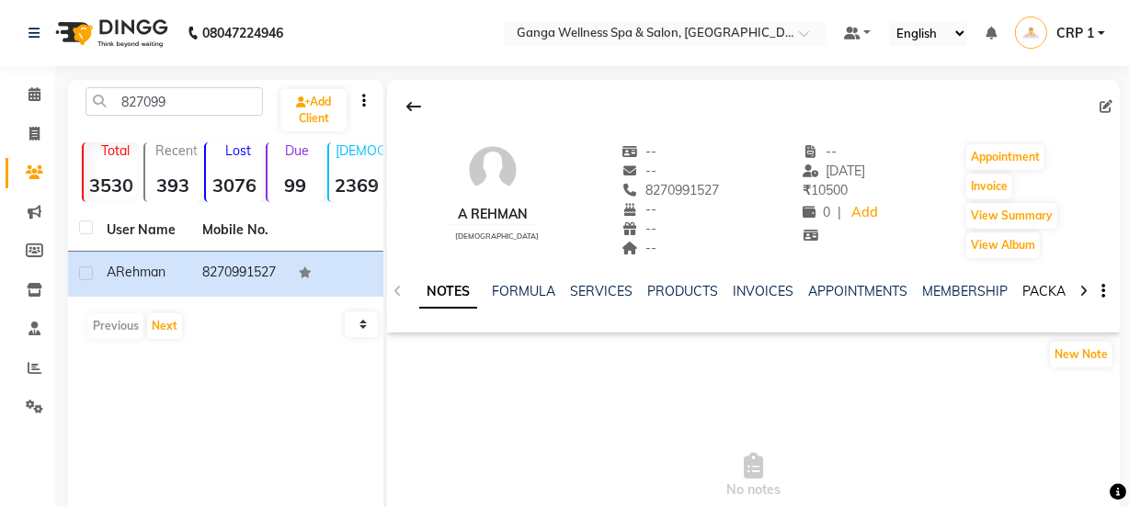
click at [1030, 292] on link "PACKAGES" at bounding box center [1056, 291] width 68 height 17
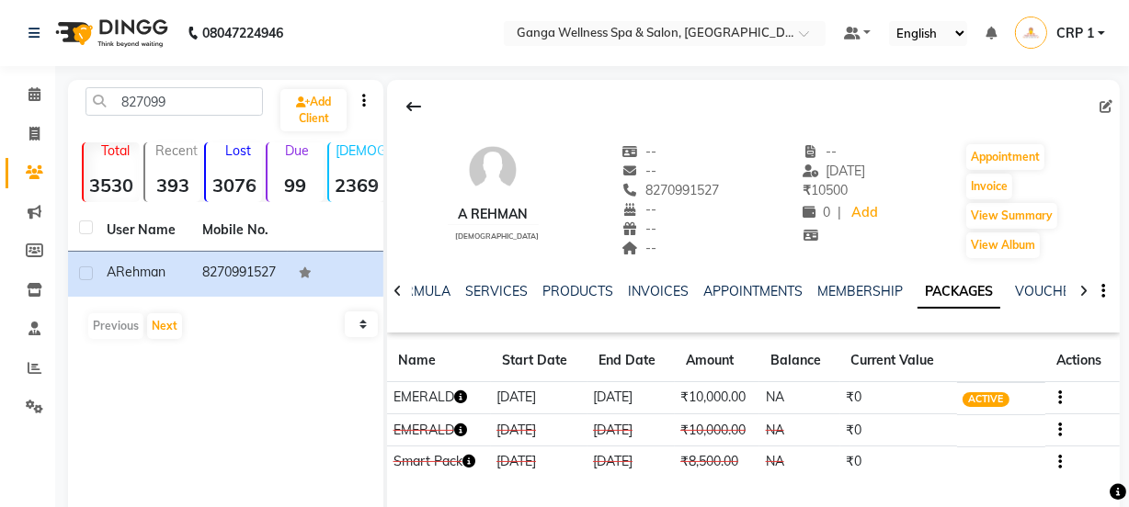
click at [459, 393] on icon "button" at bounding box center [460, 397] width 13 height 13
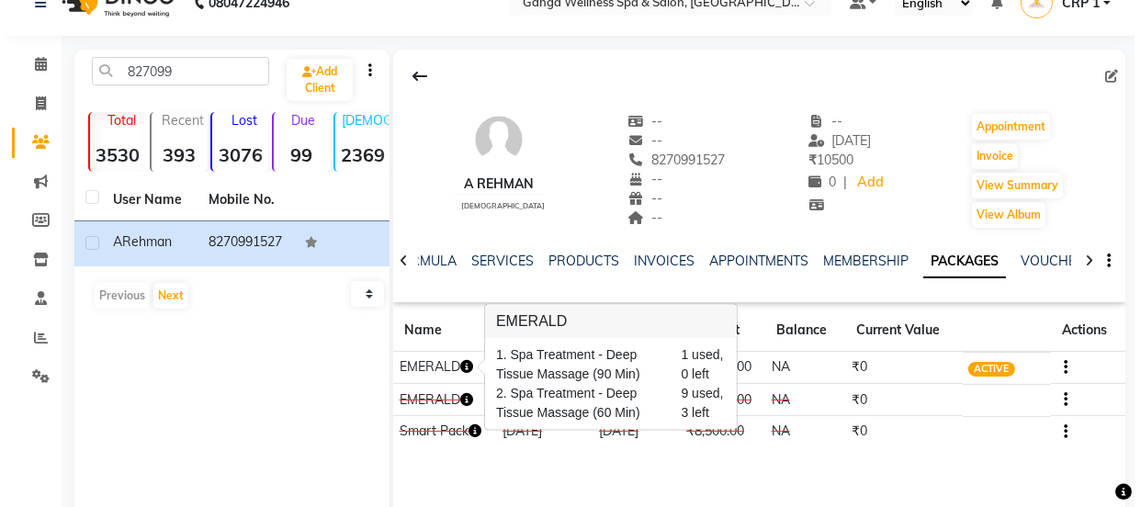
scroll to position [83, 0]
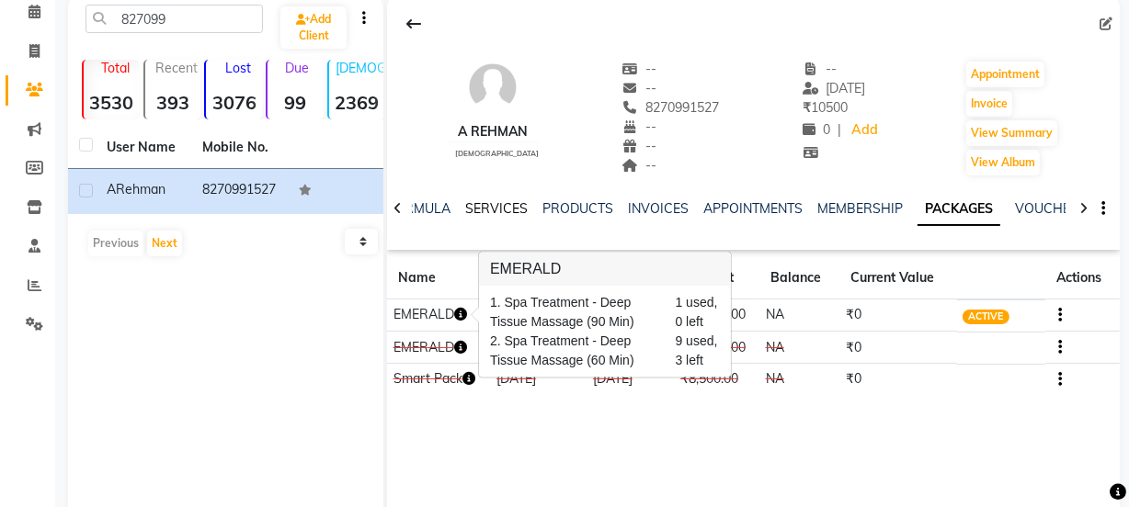
click at [505, 205] on link "SERVICES" at bounding box center [496, 208] width 62 height 17
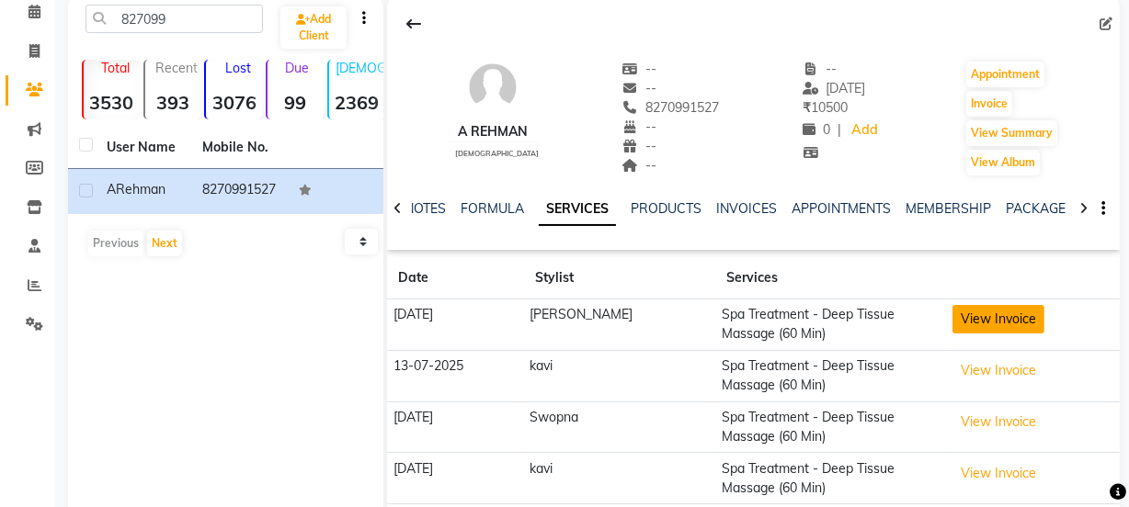
click at [980, 327] on button "View Invoice" at bounding box center [998, 319] width 92 height 28
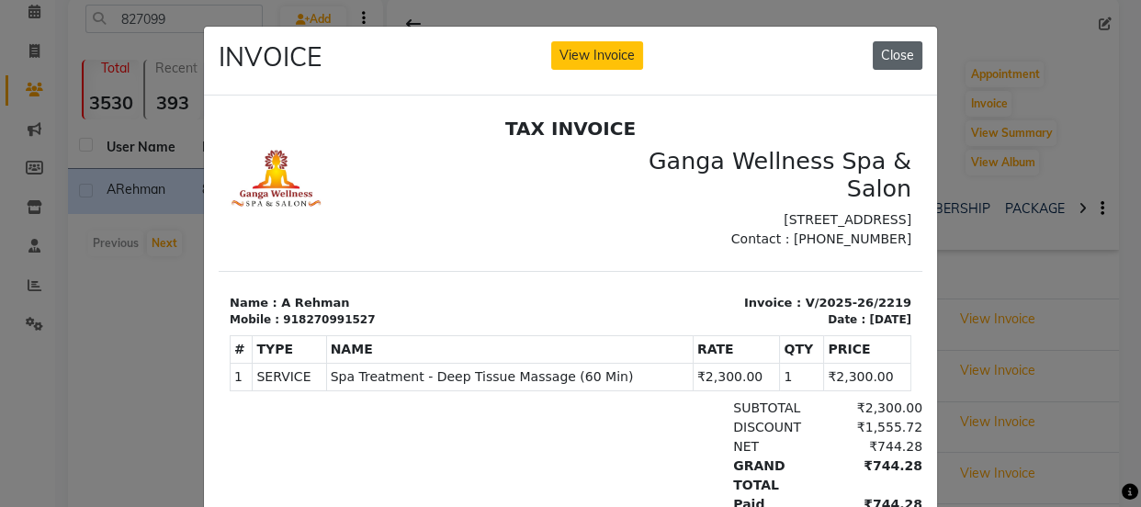
click at [891, 64] on button "Close" at bounding box center [898, 55] width 50 height 28
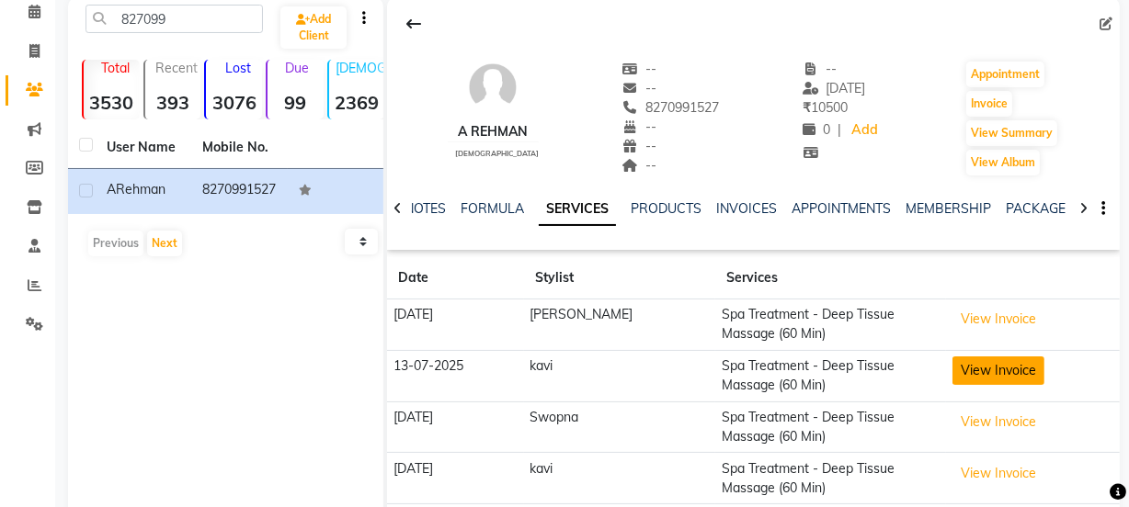
click at [971, 371] on button "View Invoice" at bounding box center [998, 371] width 92 height 28
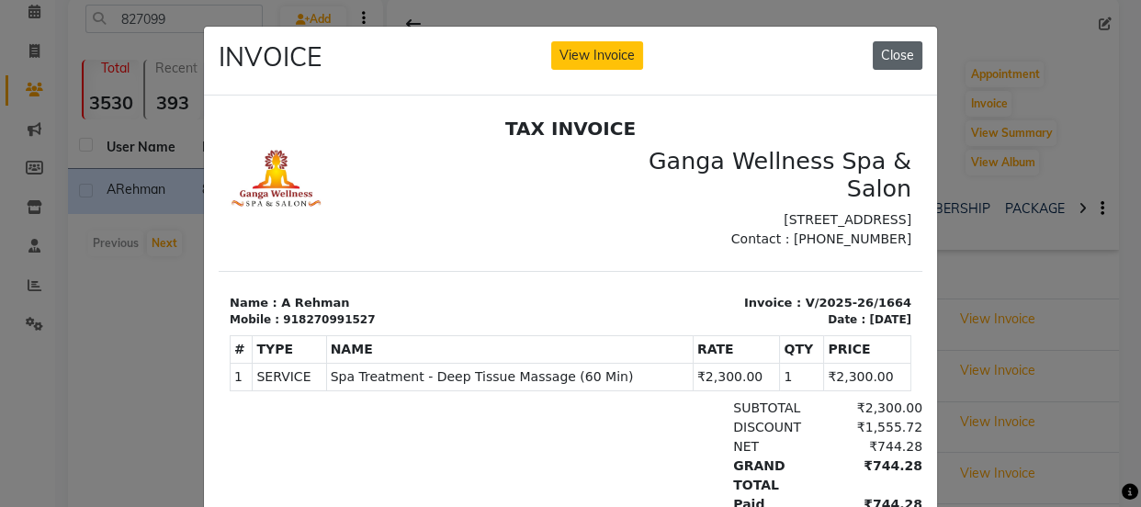
click at [893, 46] on button "Close" at bounding box center [898, 55] width 50 height 28
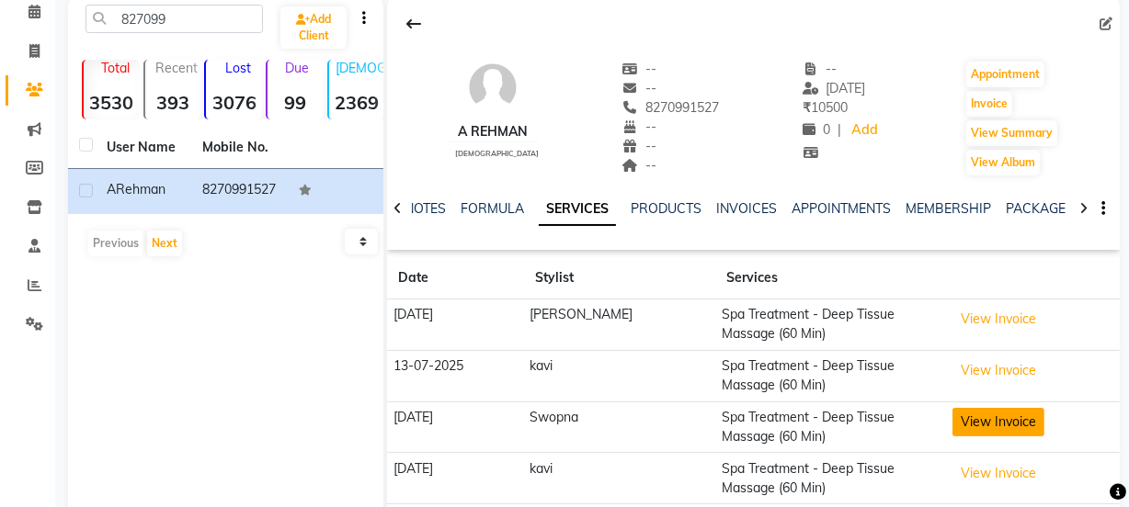
click at [982, 418] on button "View Invoice" at bounding box center [998, 422] width 92 height 28
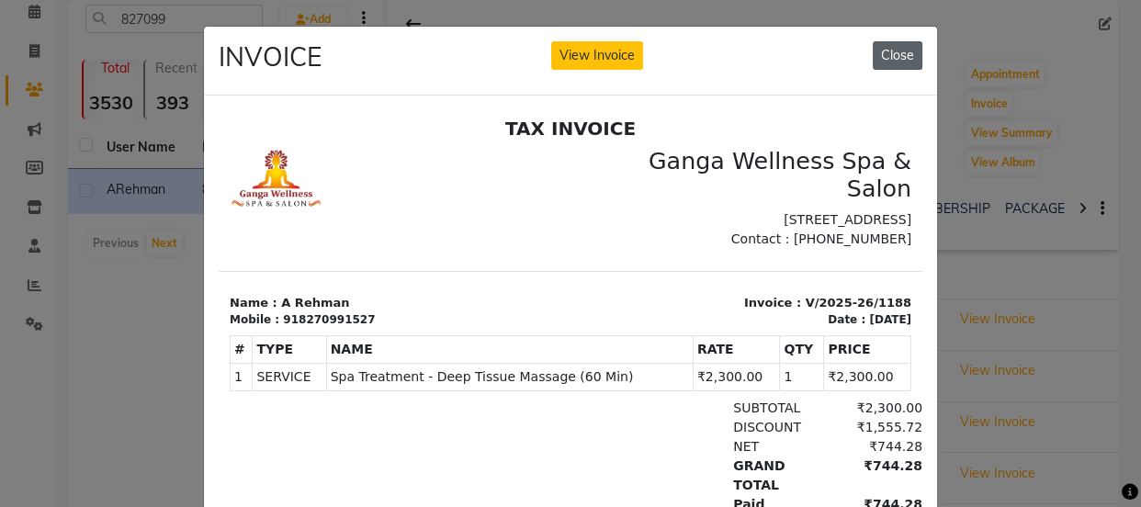
click at [907, 41] on button "Close" at bounding box center [898, 55] width 50 height 28
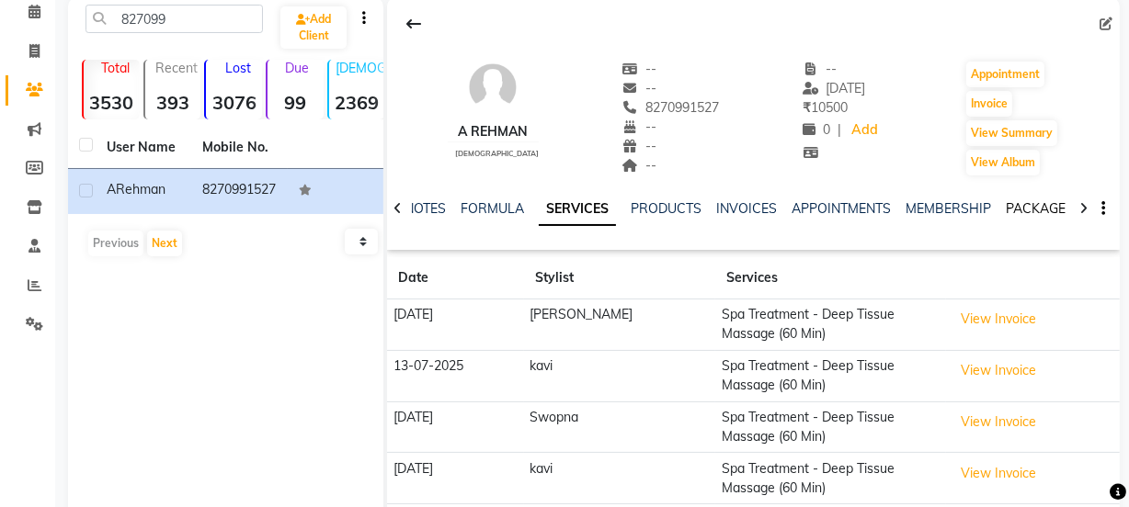
click at [1036, 207] on link "PACKAGES" at bounding box center [1039, 208] width 68 height 17
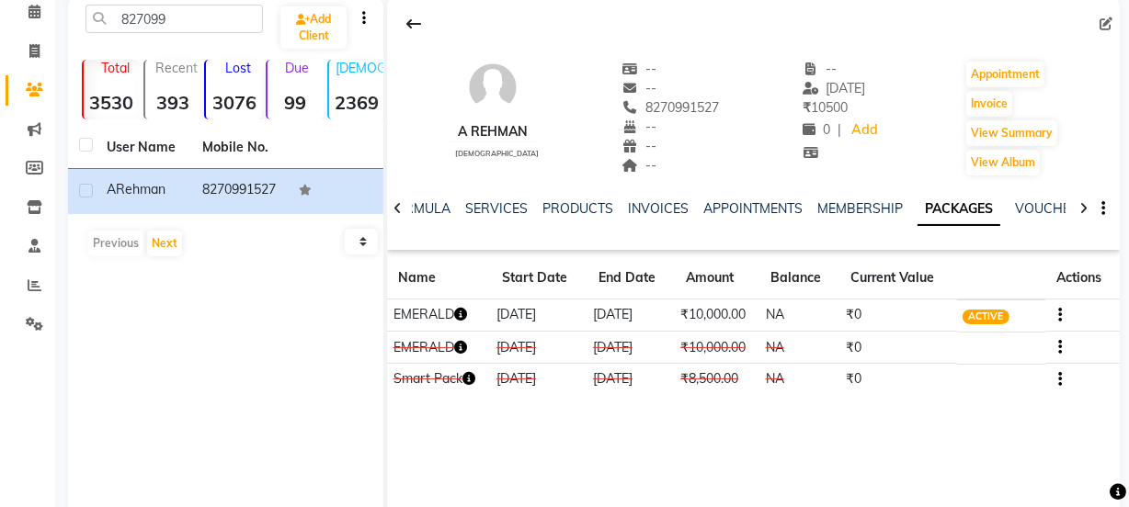
click at [465, 342] on icon "button" at bounding box center [460, 347] width 13 height 13
drag, startPoint x: 686, startPoint y: 435, endPoint x: 662, endPoint y: 411, distance: 33.8
click at [686, 429] on div "A Rehman [DEMOGRAPHIC_DATA] -- -- 8270991527 -- -- -- -- [DATE] ₹ 10500 0 | Add…" at bounding box center [753, 272] width 732 height 551
click at [471, 311] on td "EMERALD" at bounding box center [438, 316] width 103 height 32
click at [467, 312] on icon "button" at bounding box center [460, 314] width 13 height 13
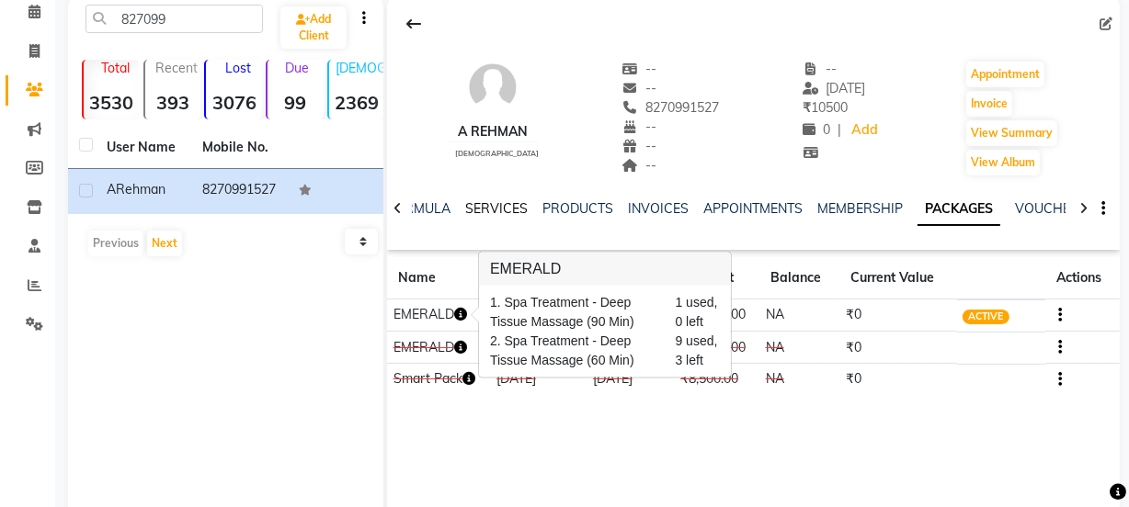
click at [491, 205] on link "SERVICES" at bounding box center [496, 208] width 62 height 17
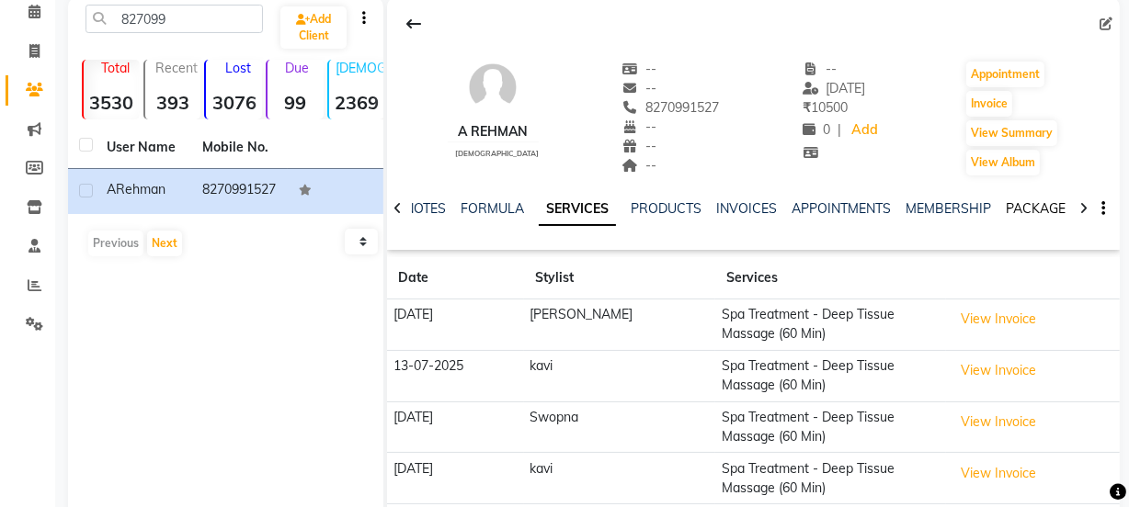
click at [1036, 204] on link "PACKAGES" at bounding box center [1039, 208] width 68 height 17
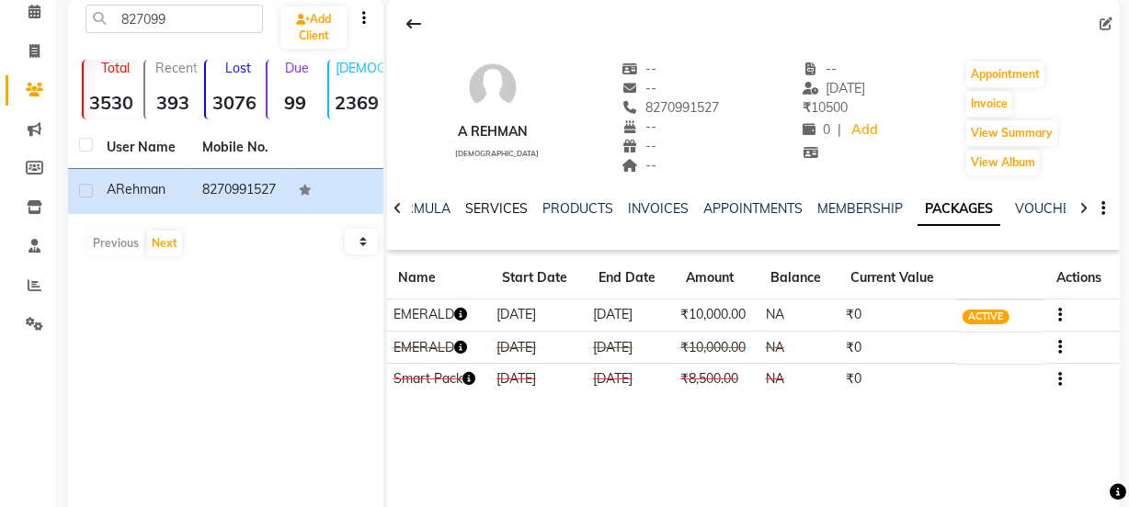
click at [494, 207] on link "SERVICES" at bounding box center [496, 208] width 62 height 17
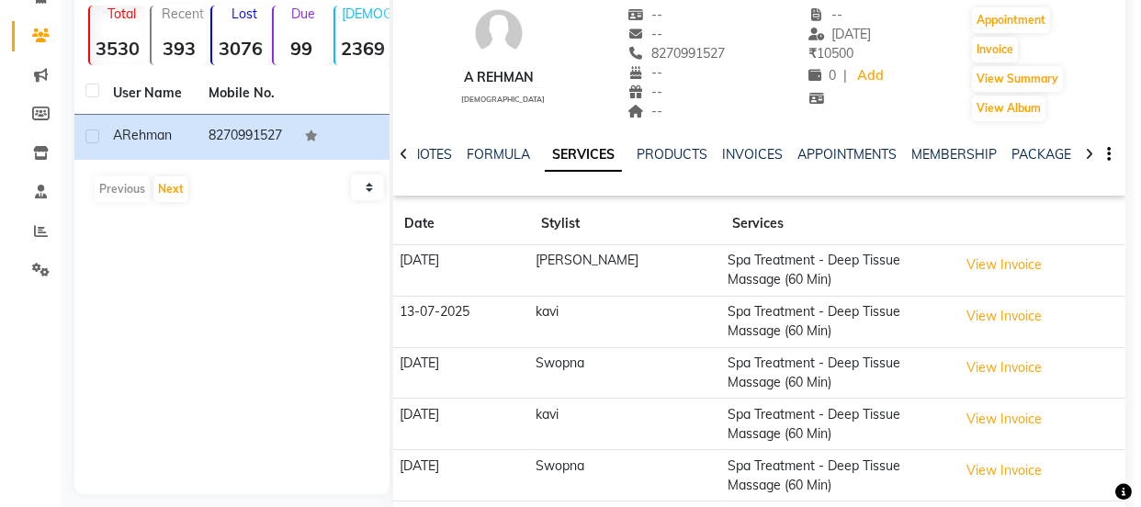
scroll to position [210, 0]
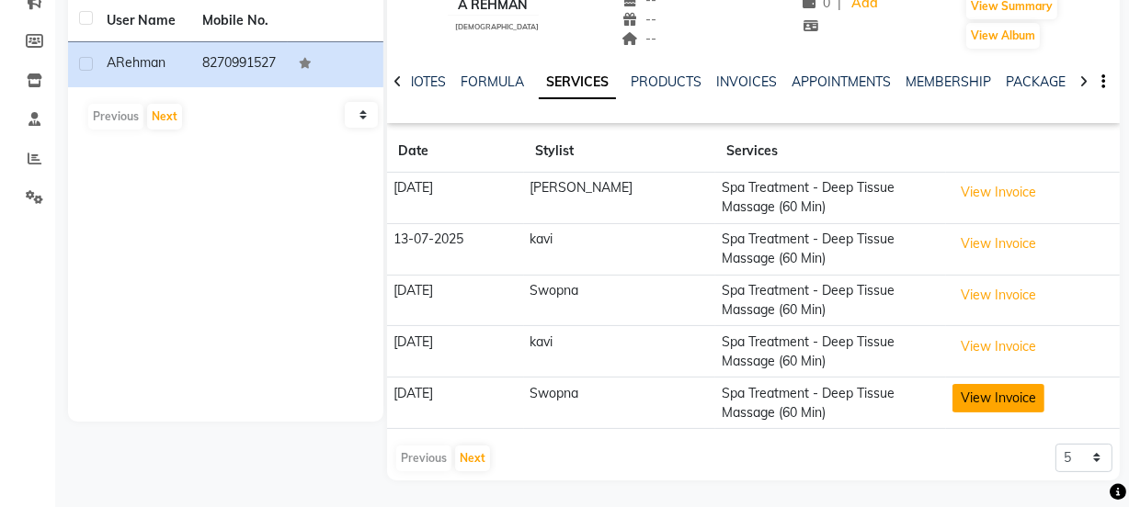
click at [998, 396] on button "View Invoice" at bounding box center [998, 398] width 92 height 28
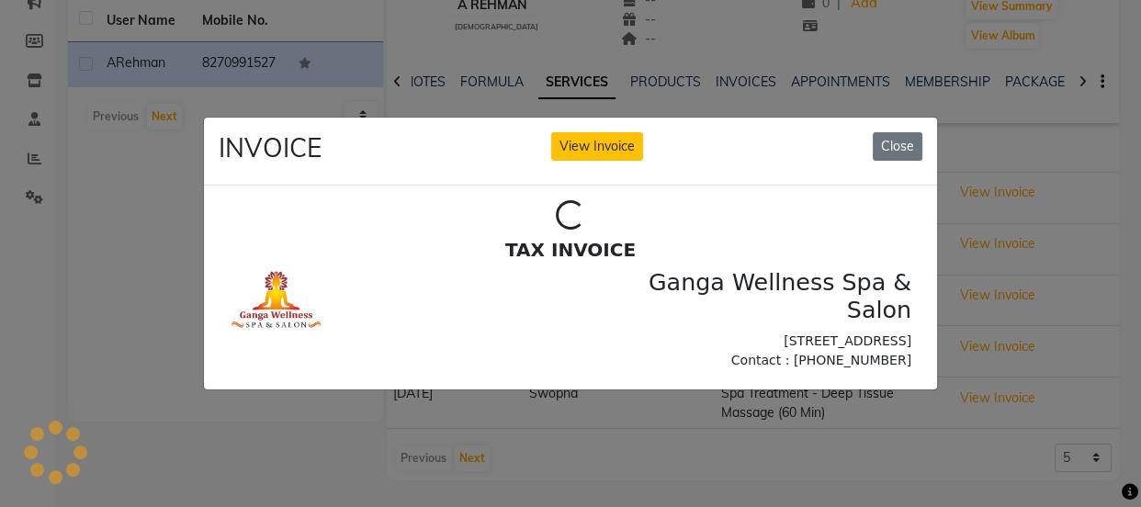
scroll to position [0, 0]
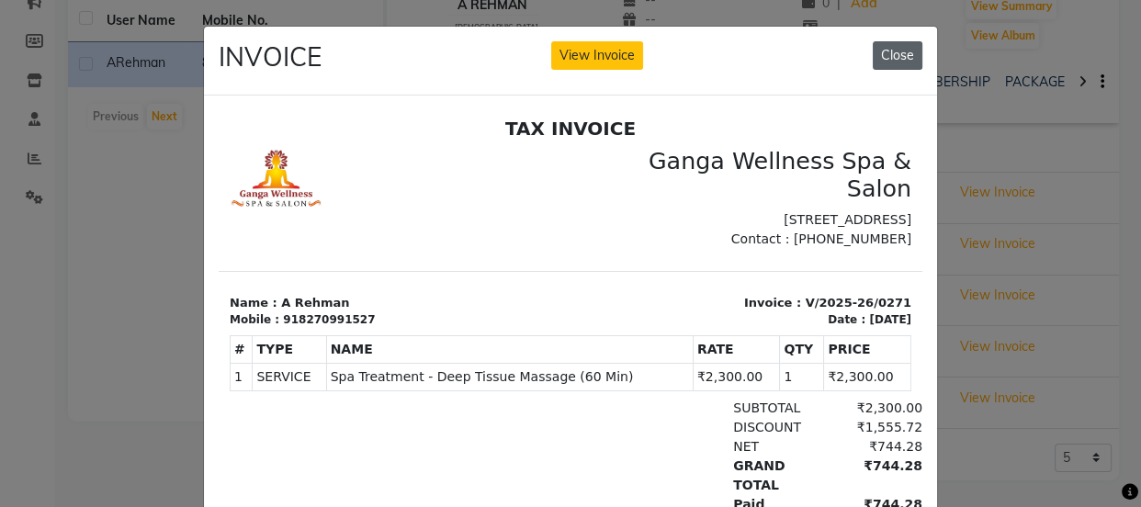
click at [893, 64] on button "Close" at bounding box center [898, 55] width 50 height 28
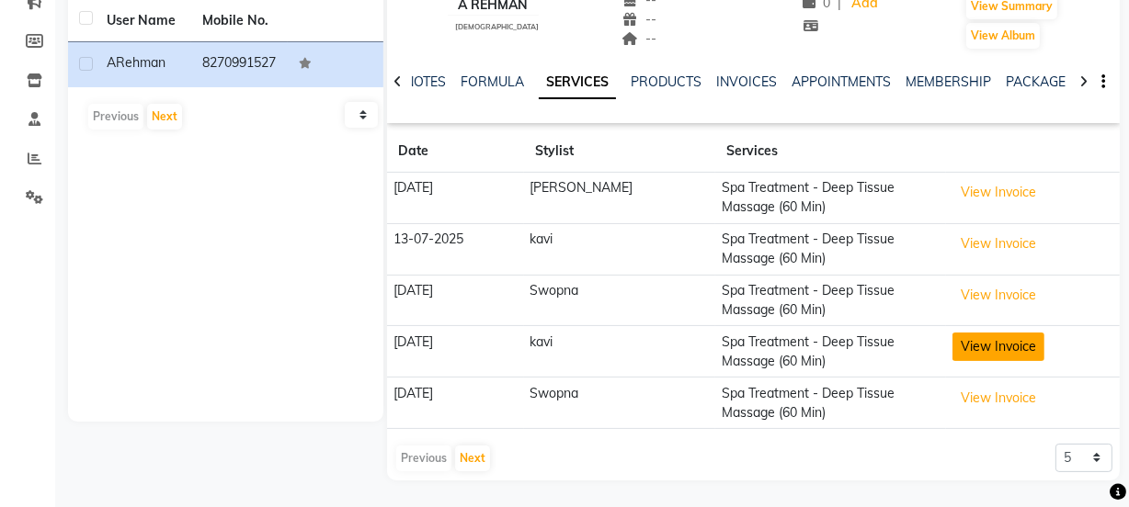
click at [979, 340] on button "View Invoice" at bounding box center [998, 347] width 92 height 28
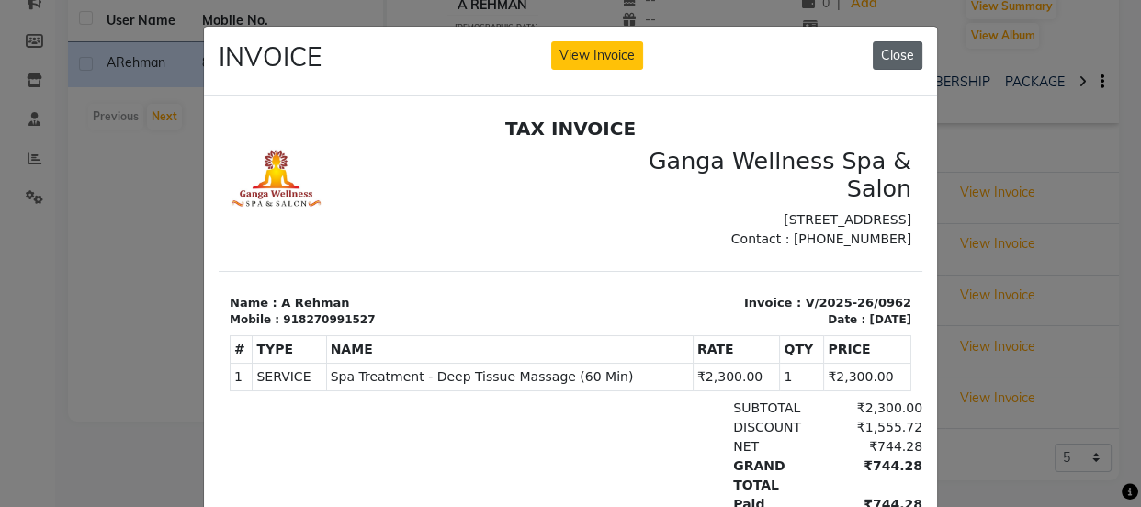
click at [880, 55] on button "Close" at bounding box center [898, 55] width 50 height 28
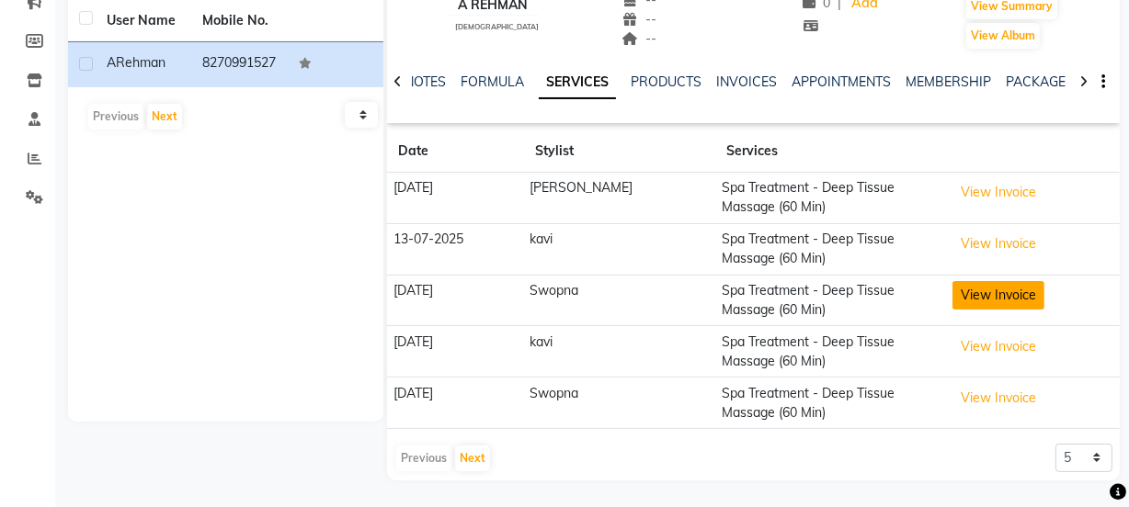
click at [969, 293] on button "View Invoice" at bounding box center [998, 295] width 92 height 28
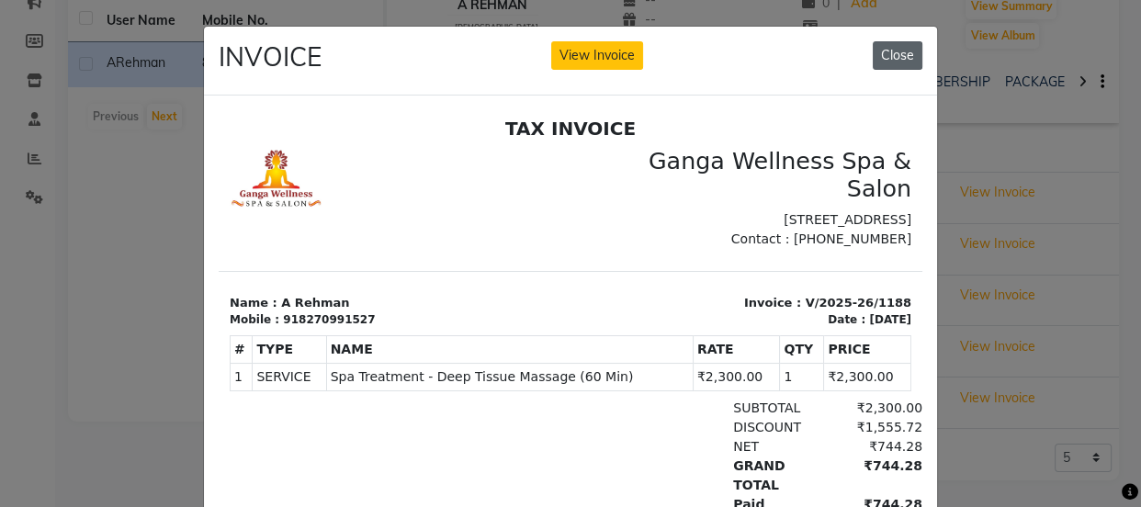
click at [883, 56] on button "Close" at bounding box center [898, 55] width 50 height 28
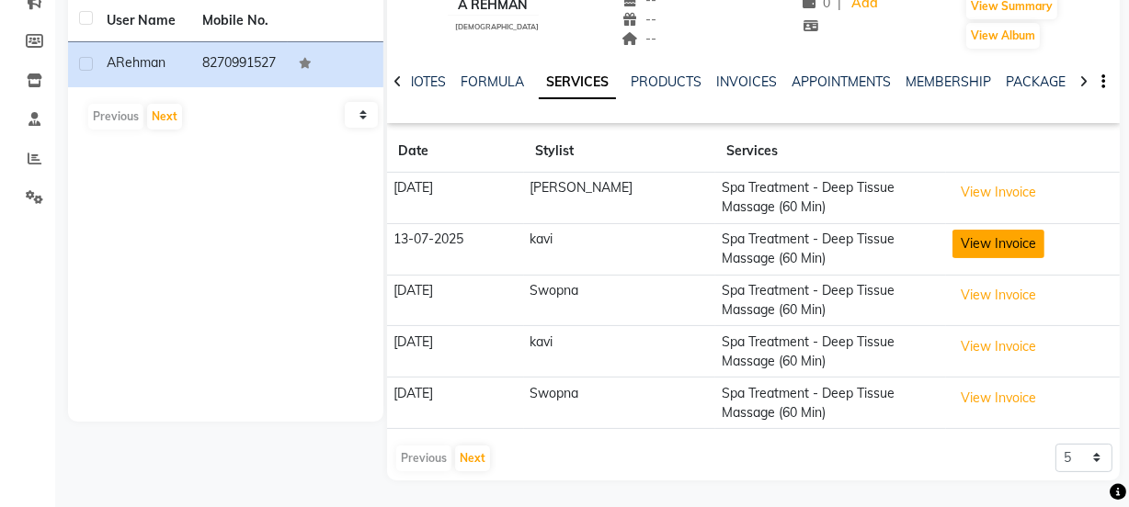
click at [963, 243] on button "View Invoice" at bounding box center [998, 244] width 92 height 28
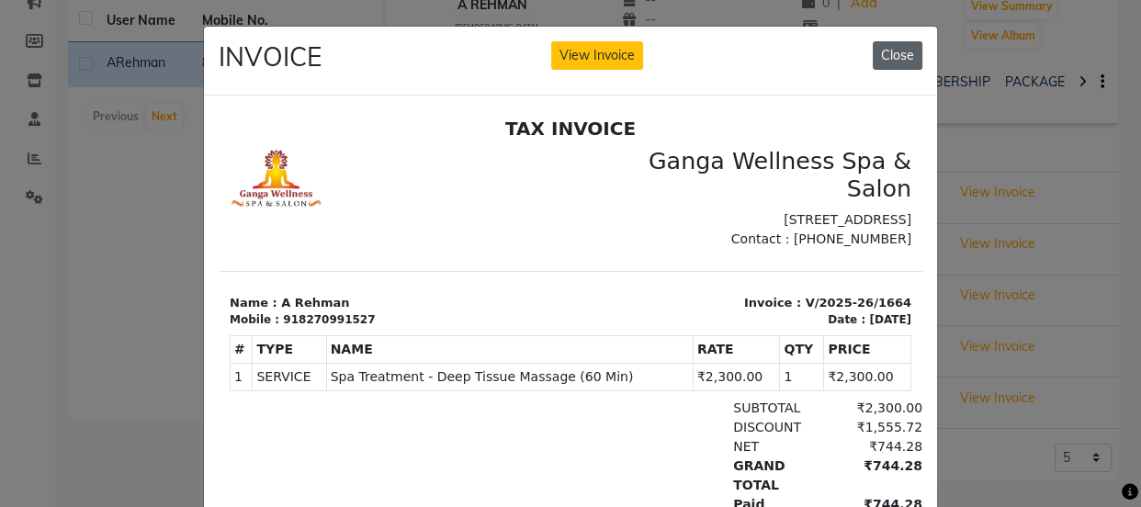
click at [892, 50] on button "Close" at bounding box center [898, 55] width 50 height 28
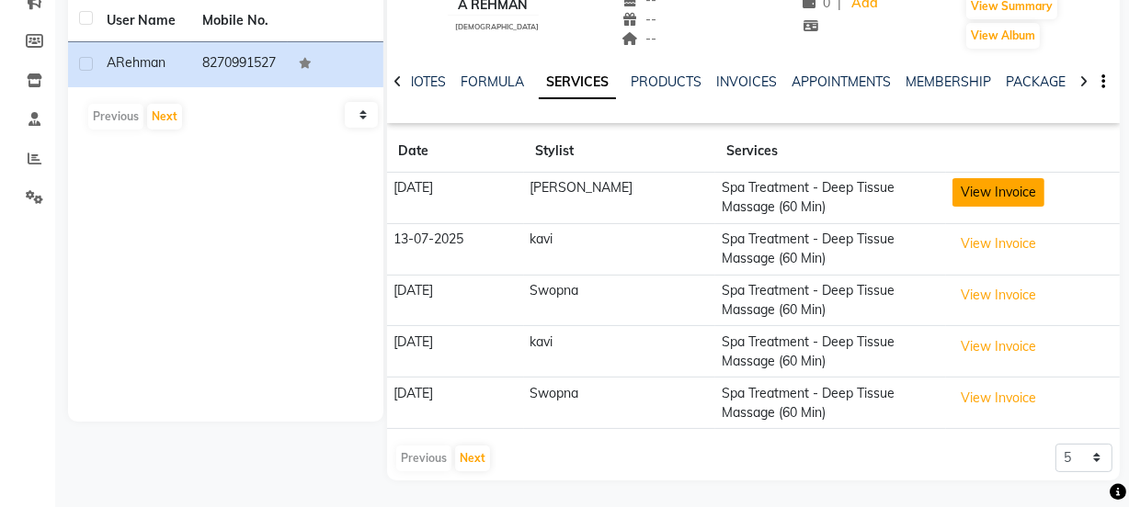
click at [968, 188] on button "View Invoice" at bounding box center [998, 192] width 92 height 28
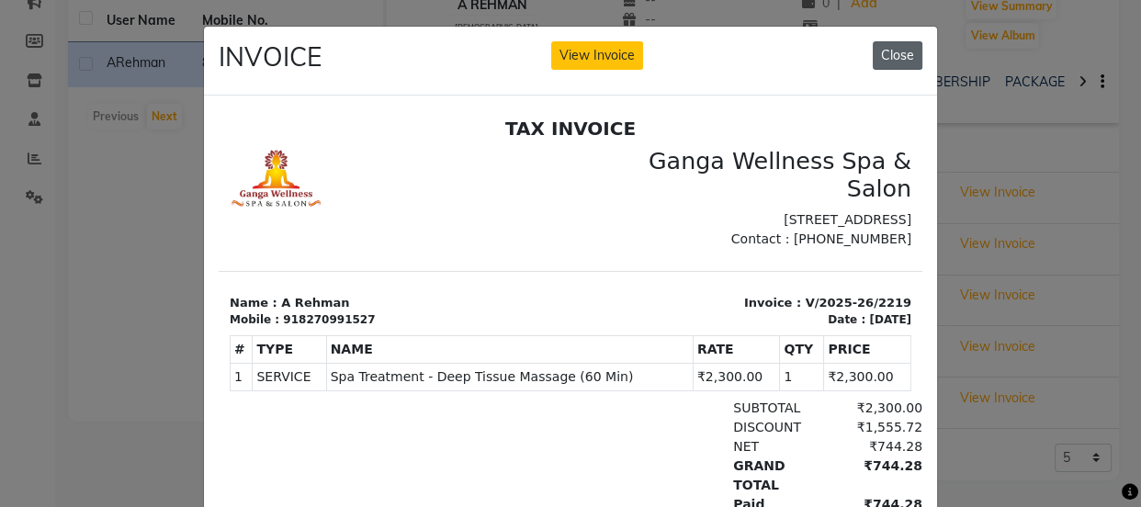
click at [897, 62] on button "Close" at bounding box center [898, 55] width 50 height 28
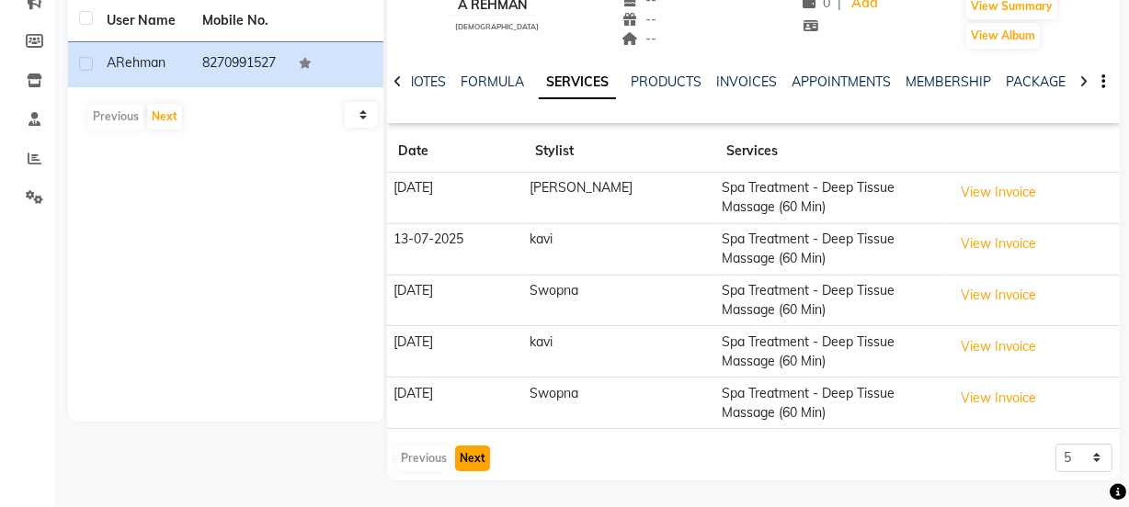
click at [468, 456] on button "Next" at bounding box center [472, 459] width 35 height 26
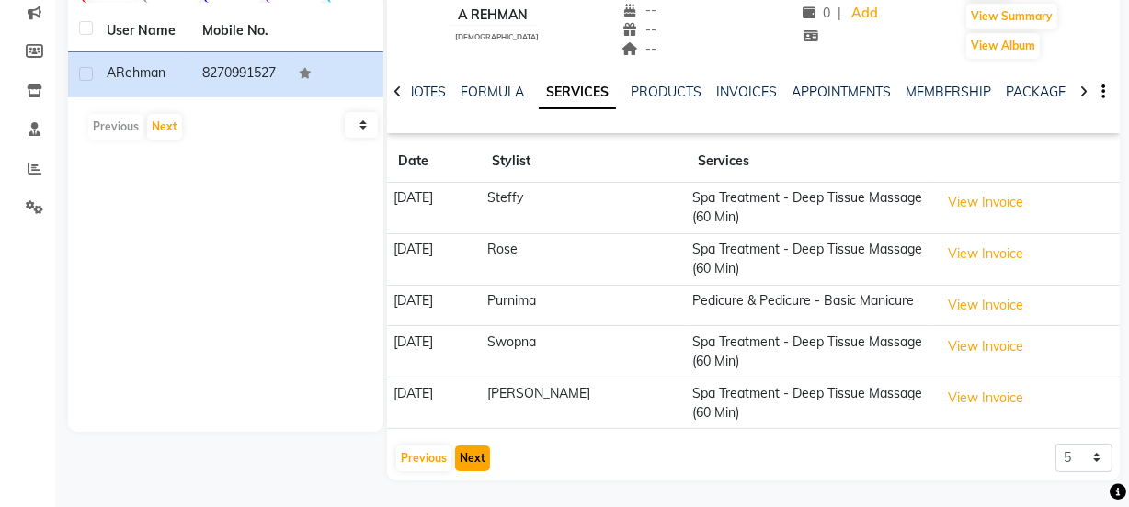
click at [472, 459] on button "Next" at bounding box center [472, 459] width 35 height 26
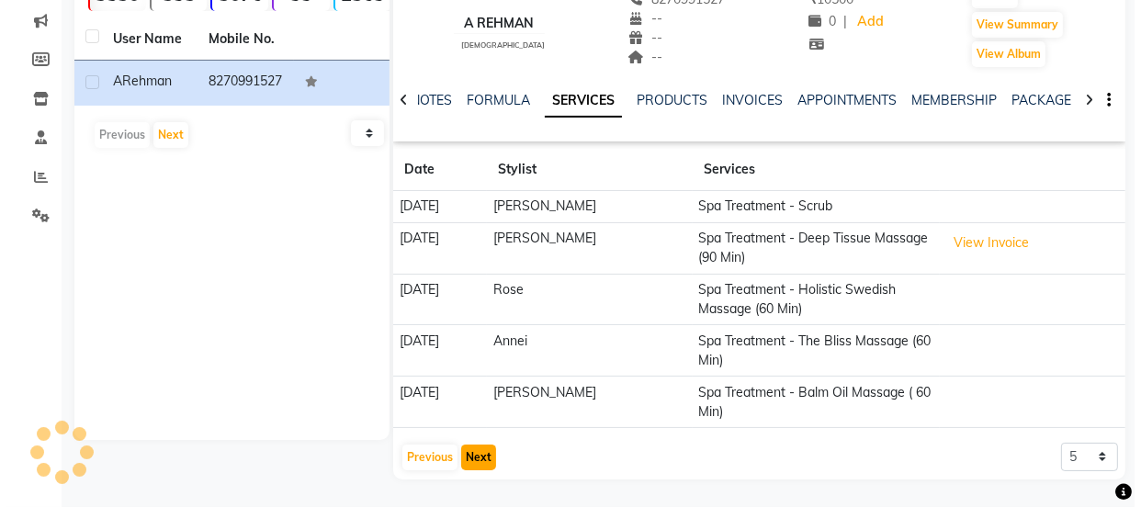
scroll to position [190, 0]
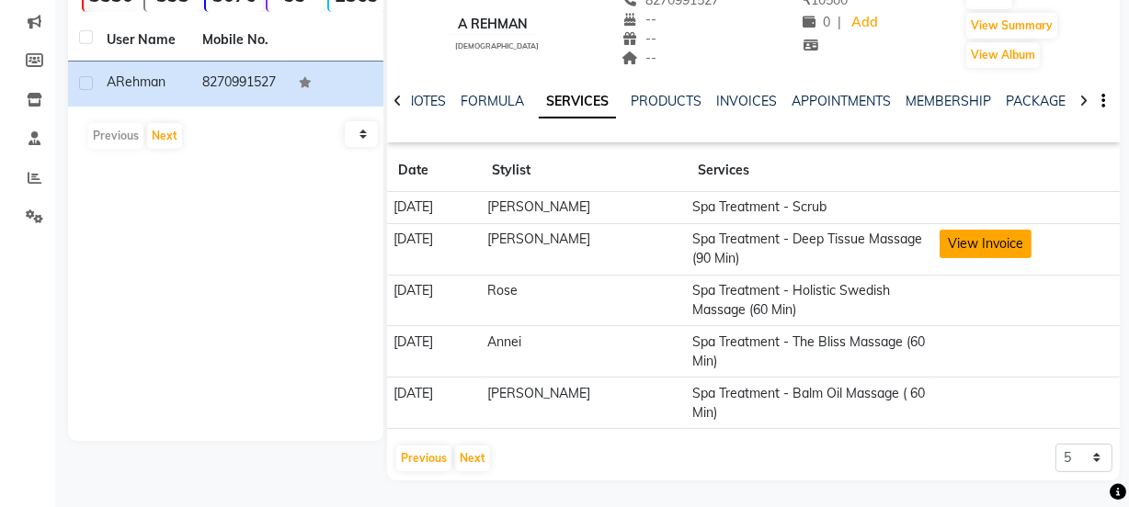
click at [968, 247] on button "View Invoice" at bounding box center [985, 244] width 92 height 28
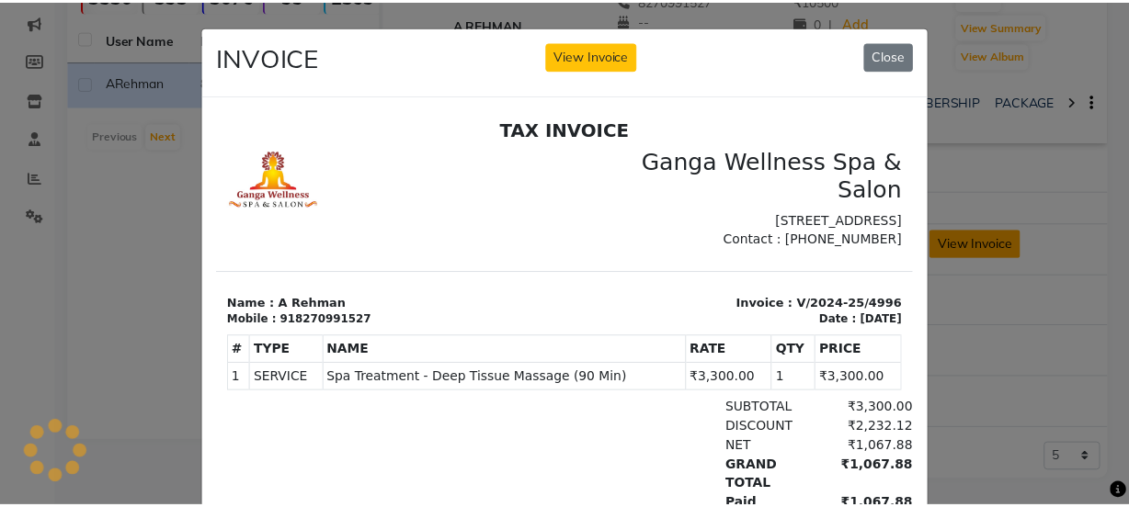
scroll to position [0, 0]
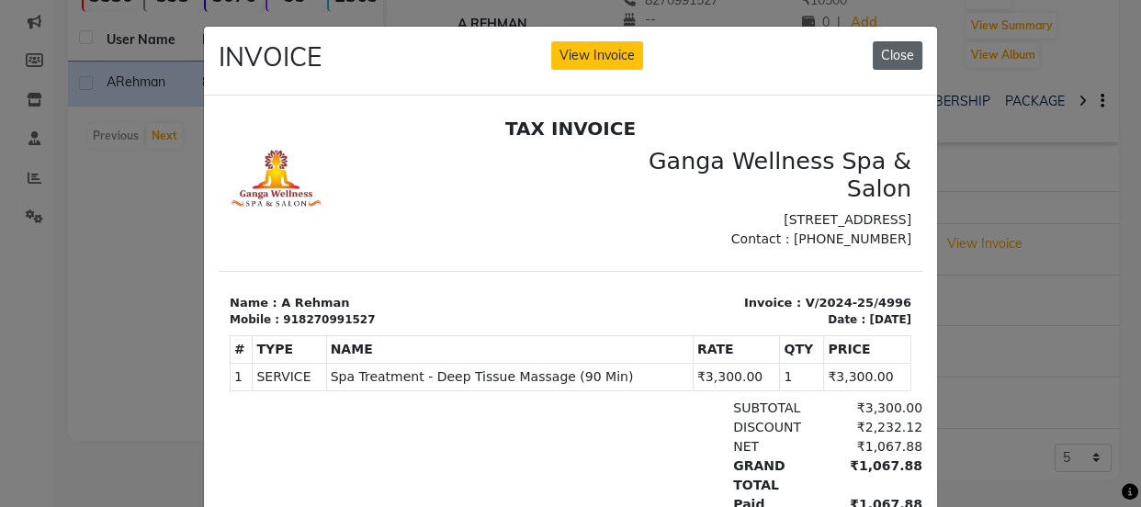
click at [889, 54] on button "Close" at bounding box center [898, 55] width 50 height 28
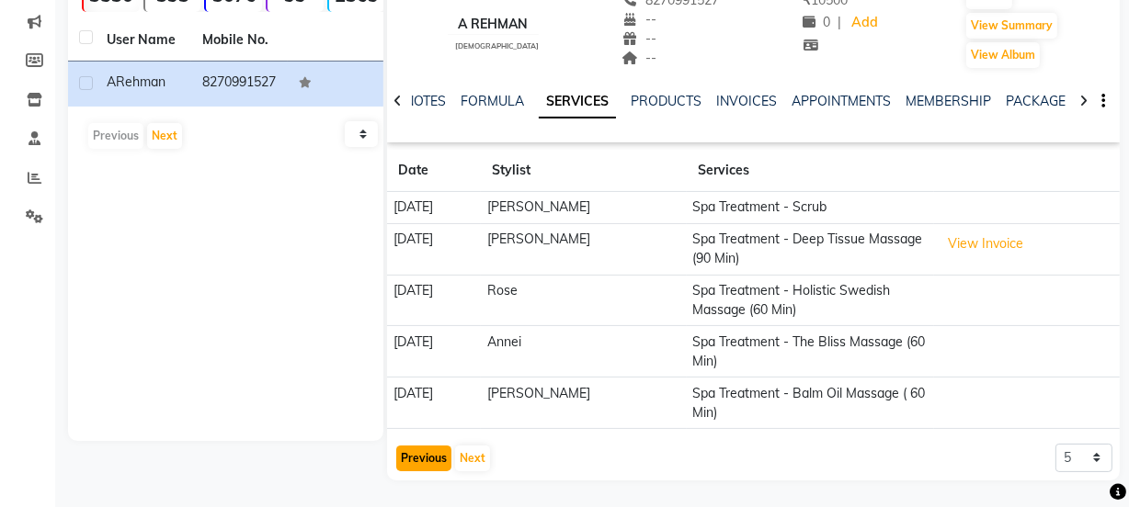
click at [424, 455] on button "Previous" at bounding box center [423, 459] width 55 height 26
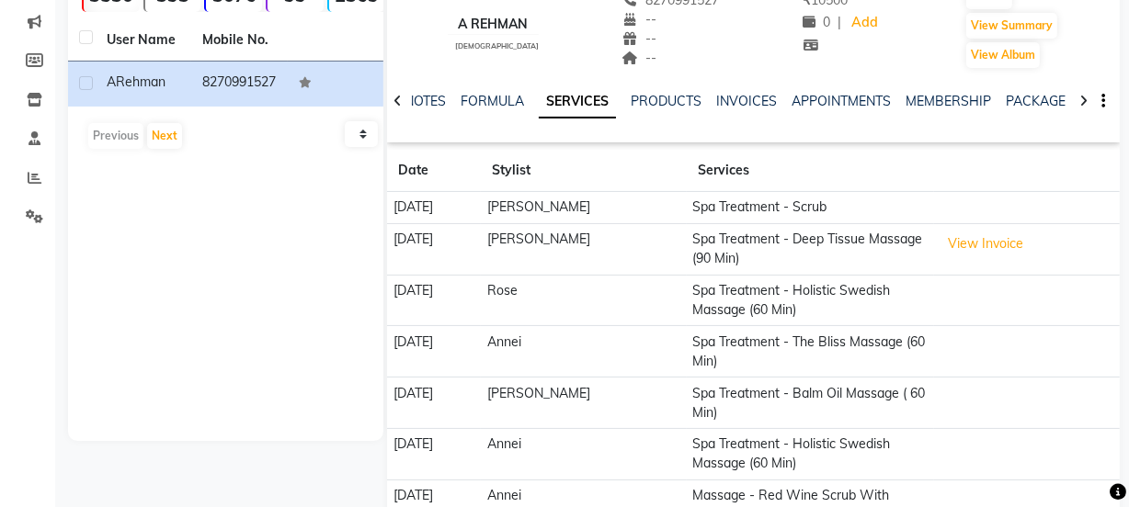
select select "500"
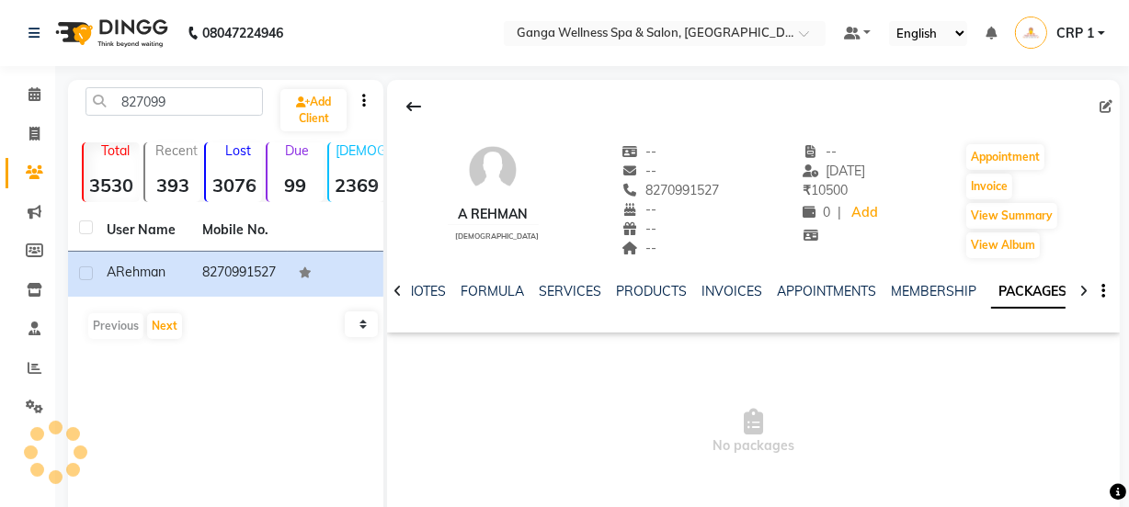
scroll to position [83, 0]
